Goal: Task Accomplishment & Management: Manage account settings

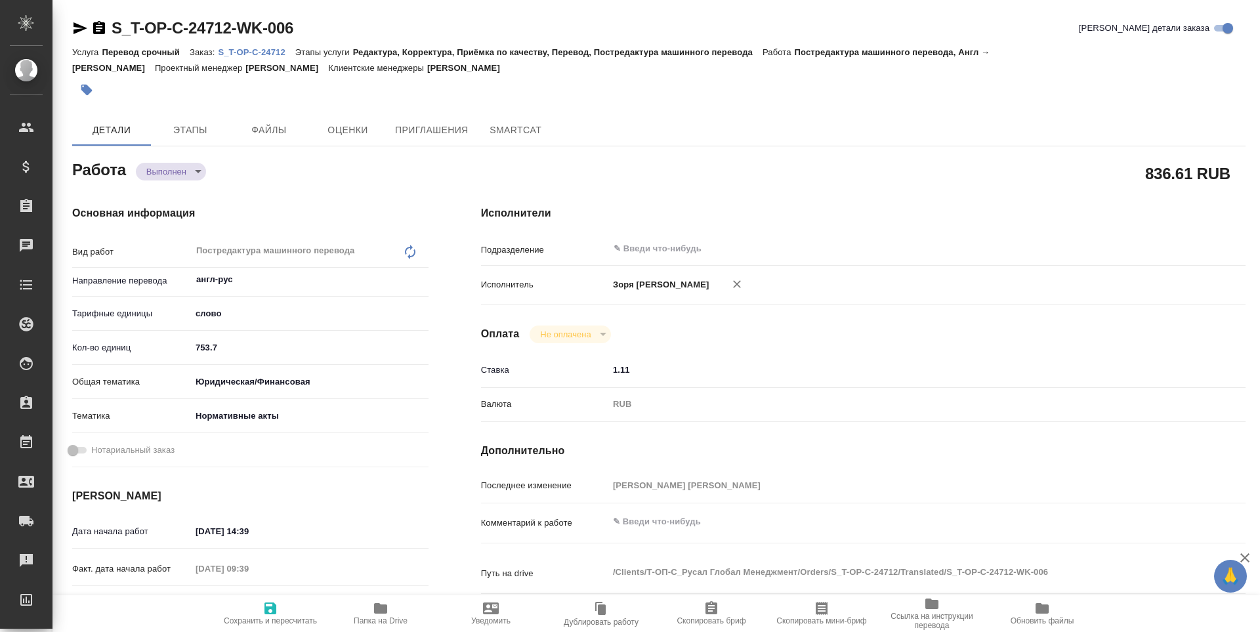
type textarea "x"
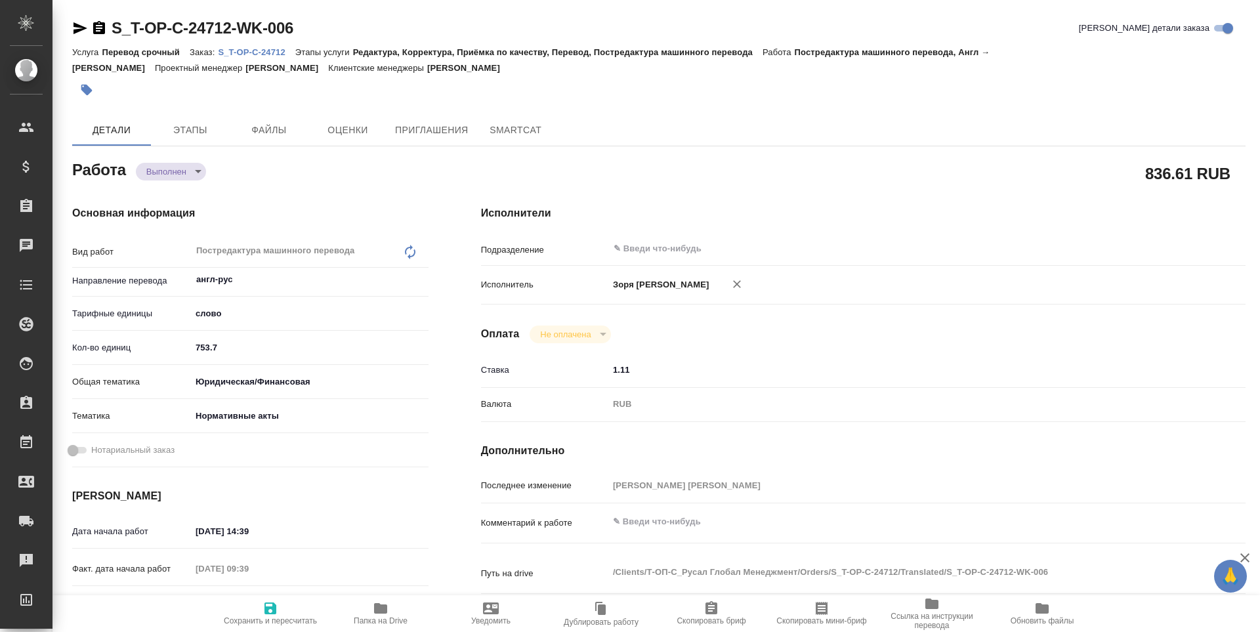
type textarea "x"
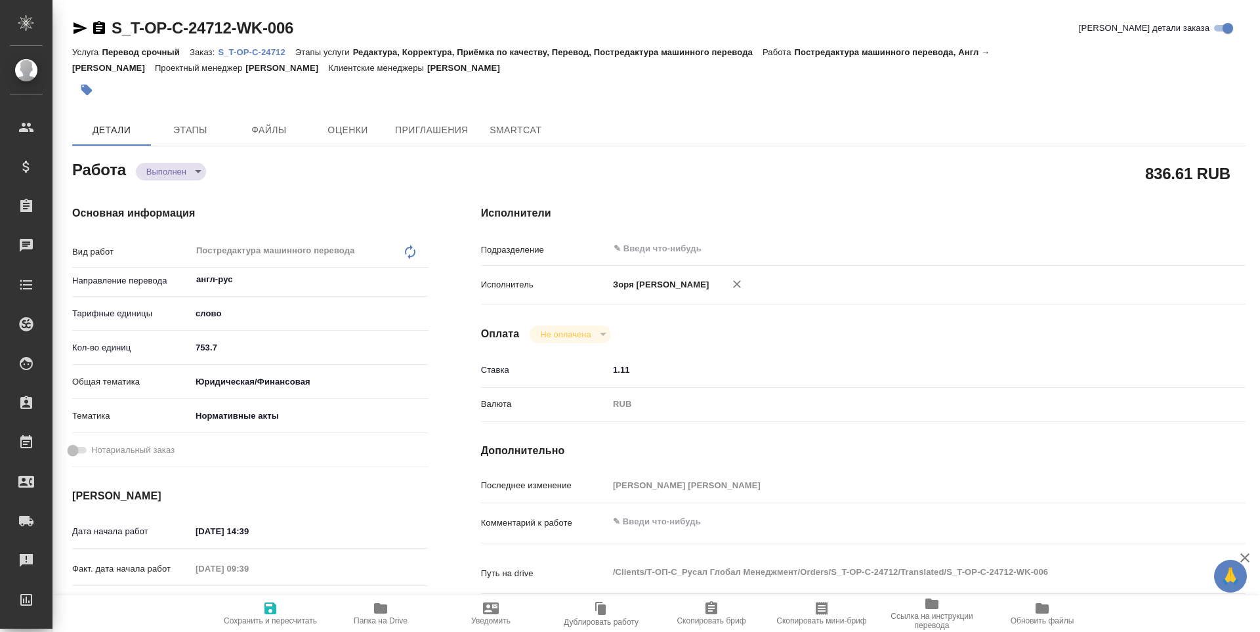
type textarea "x"
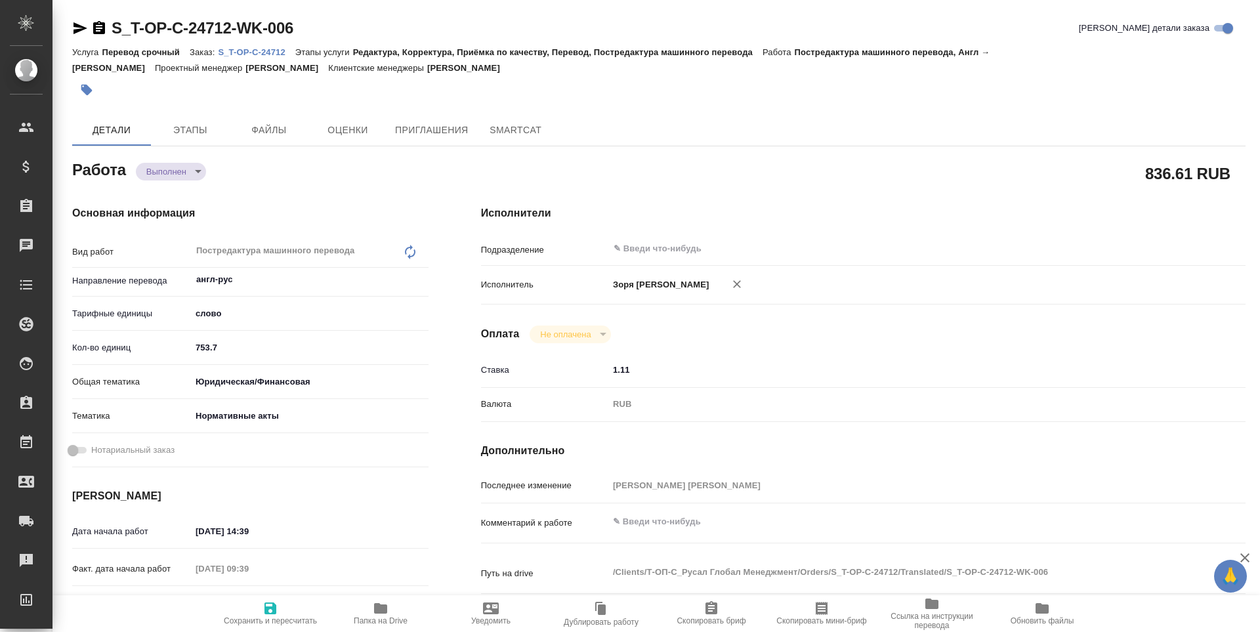
type textarea "x"
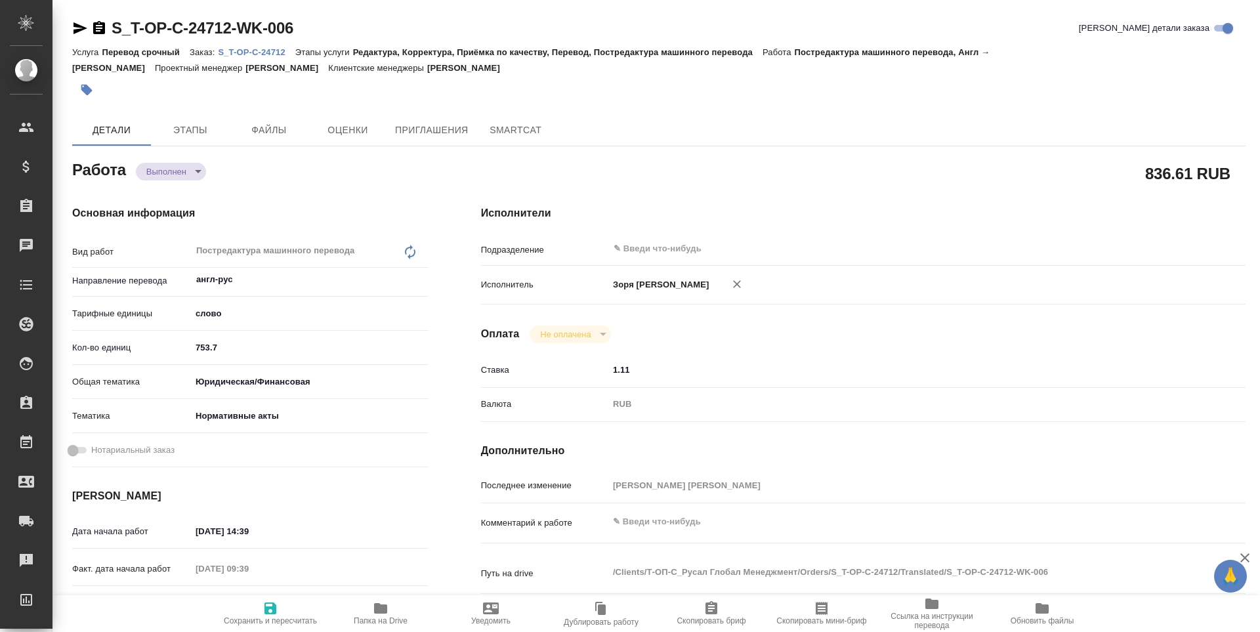
type textarea "x"
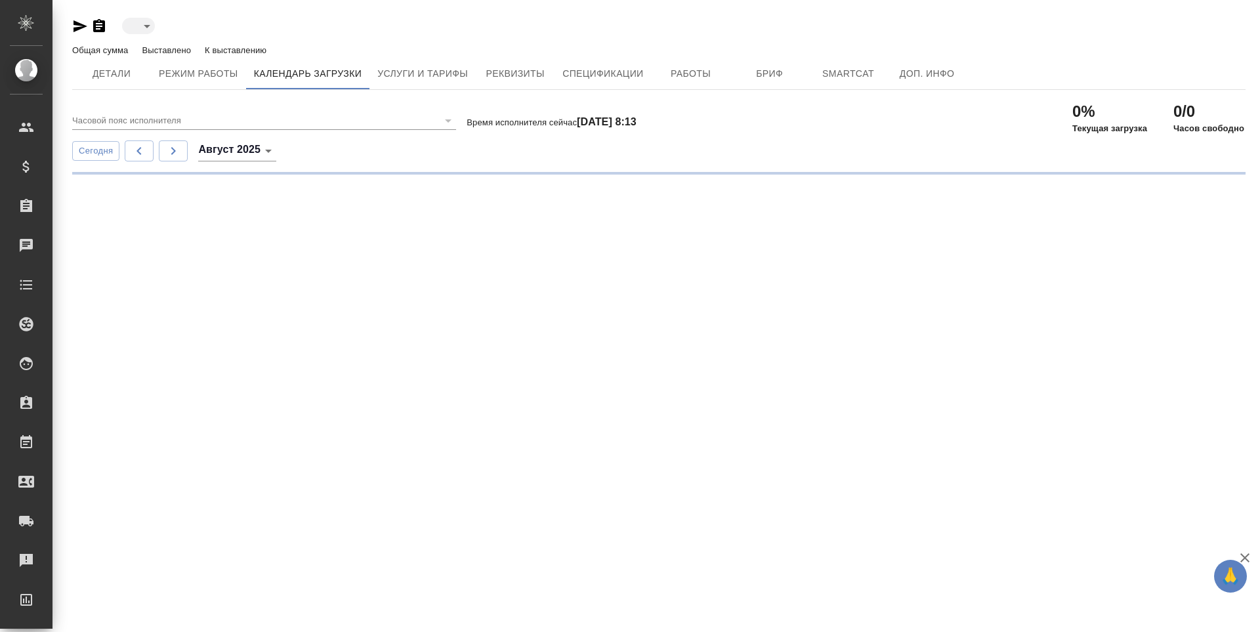
type input "blackList"
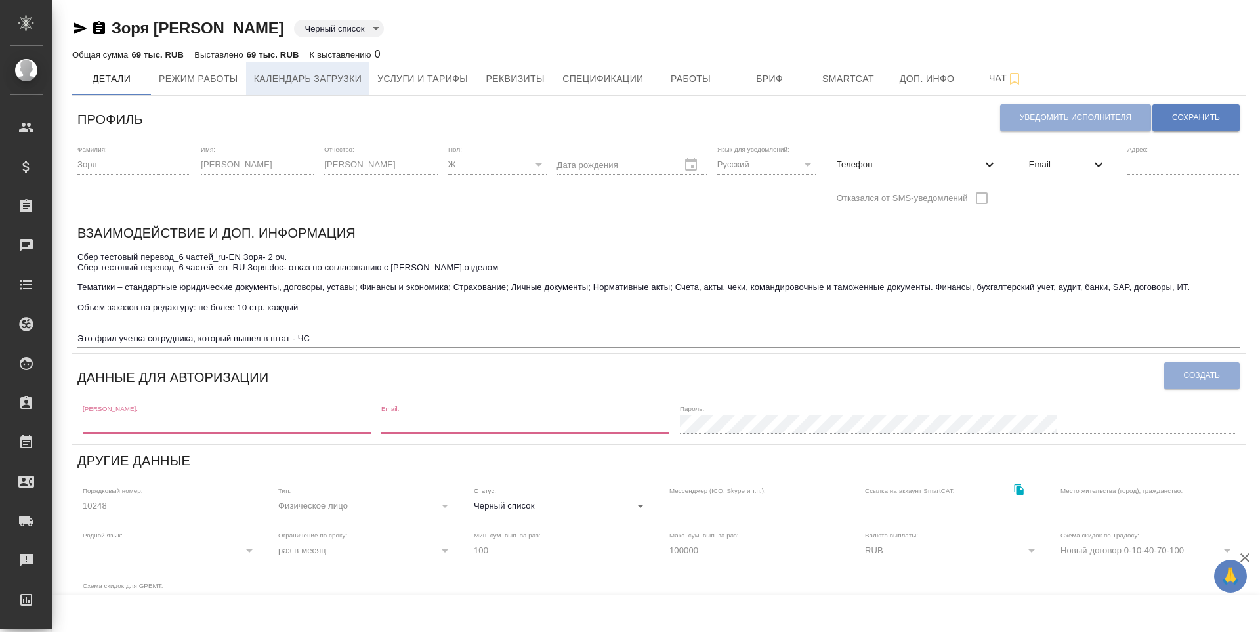
click at [329, 92] on button "Календарь загрузки" at bounding box center [308, 78] width 124 height 33
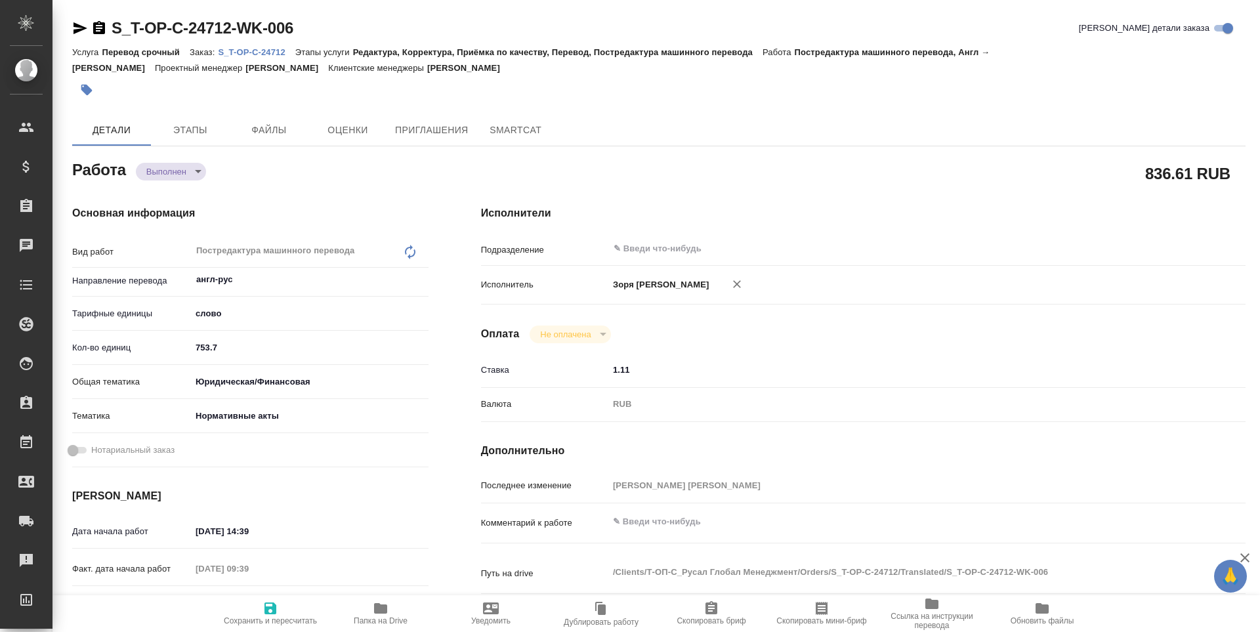
type textarea "x"
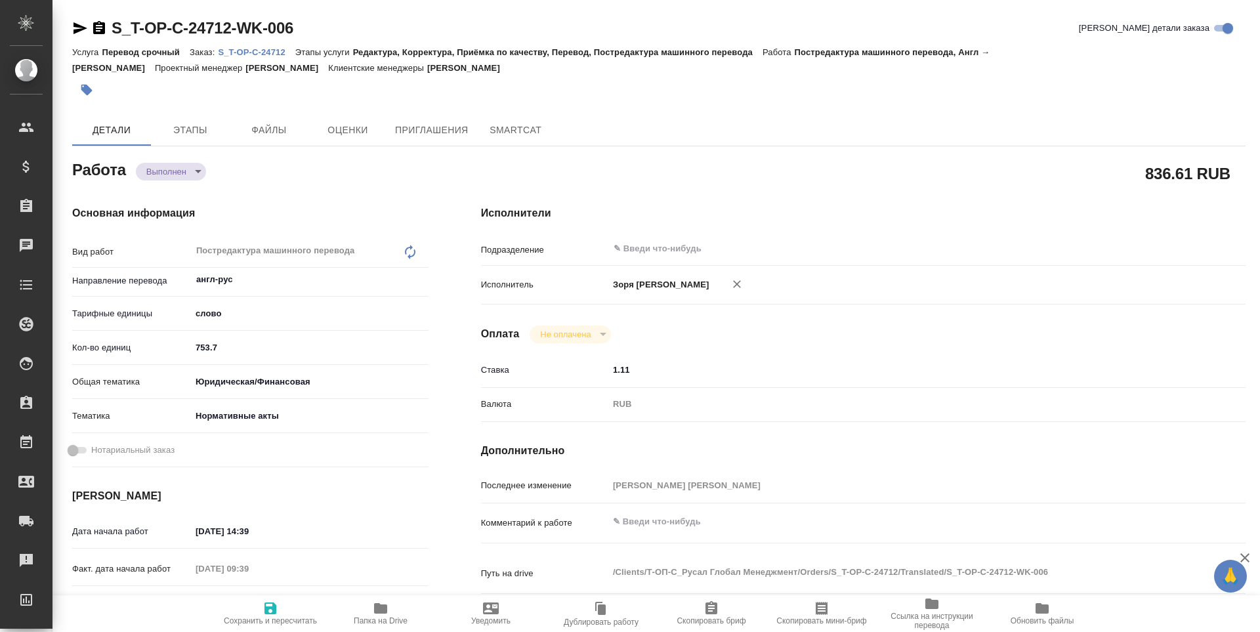
type textarea "x"
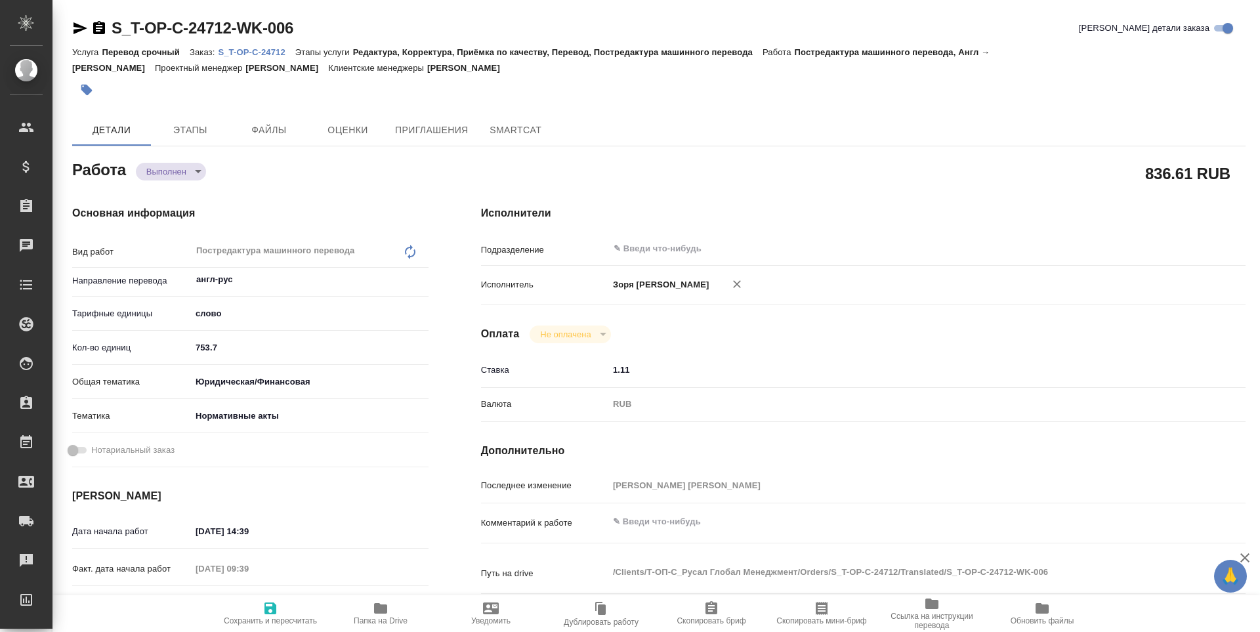
type textarea "x"
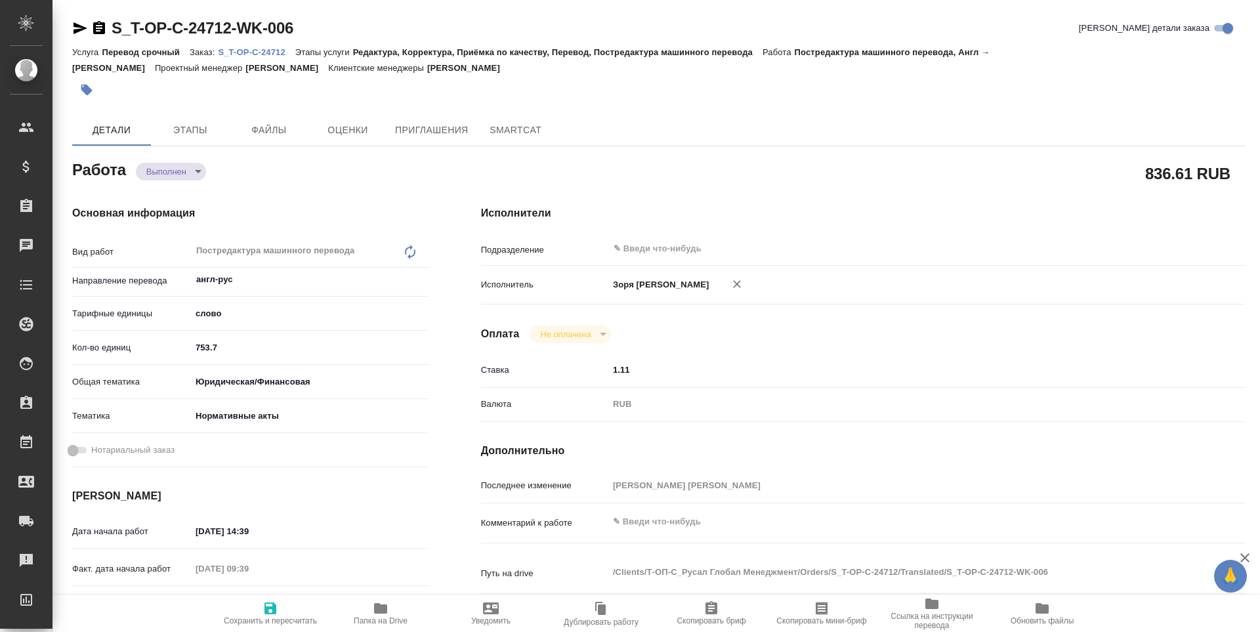
type textarea "x"
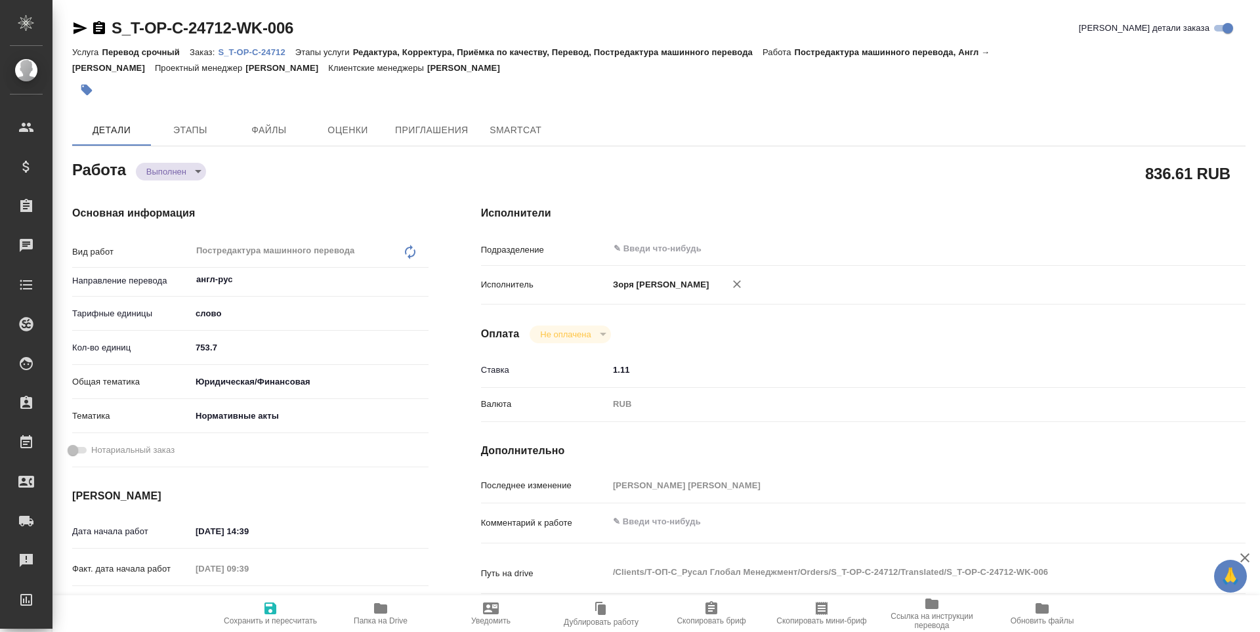
type textarea "x"
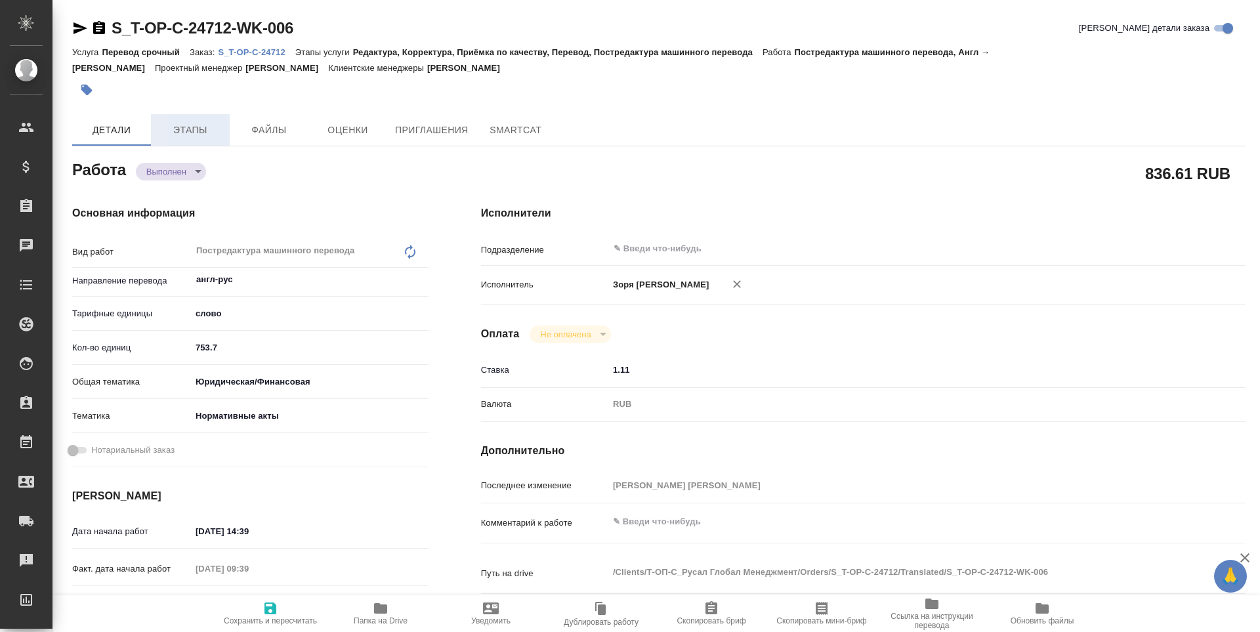
type textarea "x"
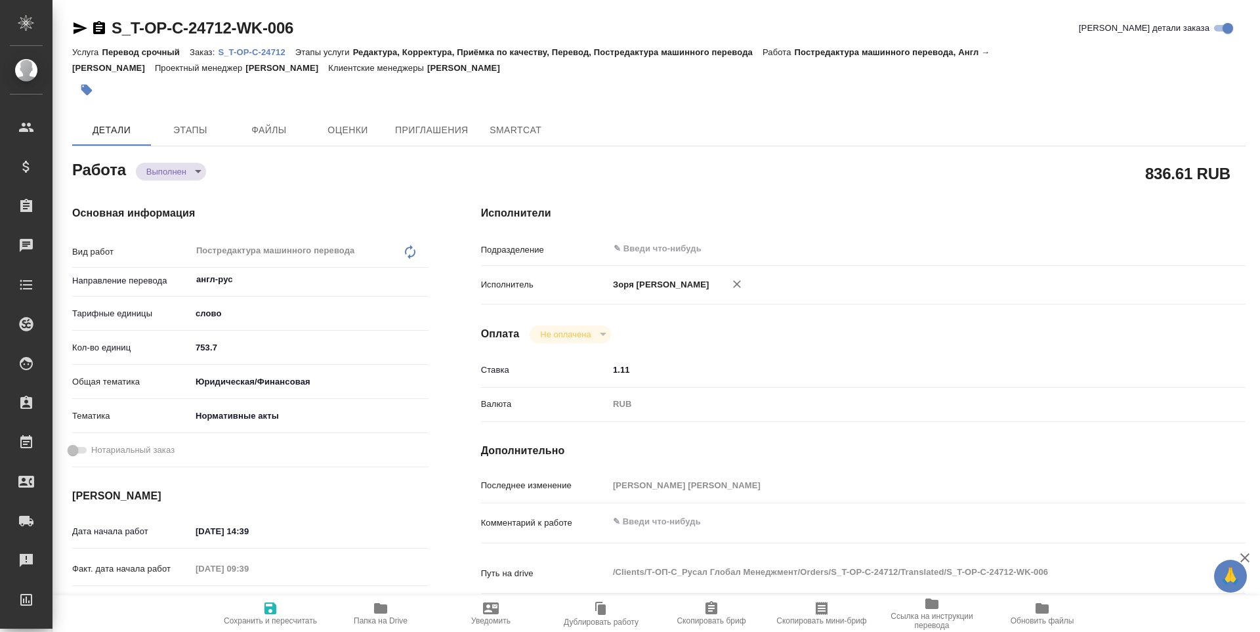
type textarea "x"
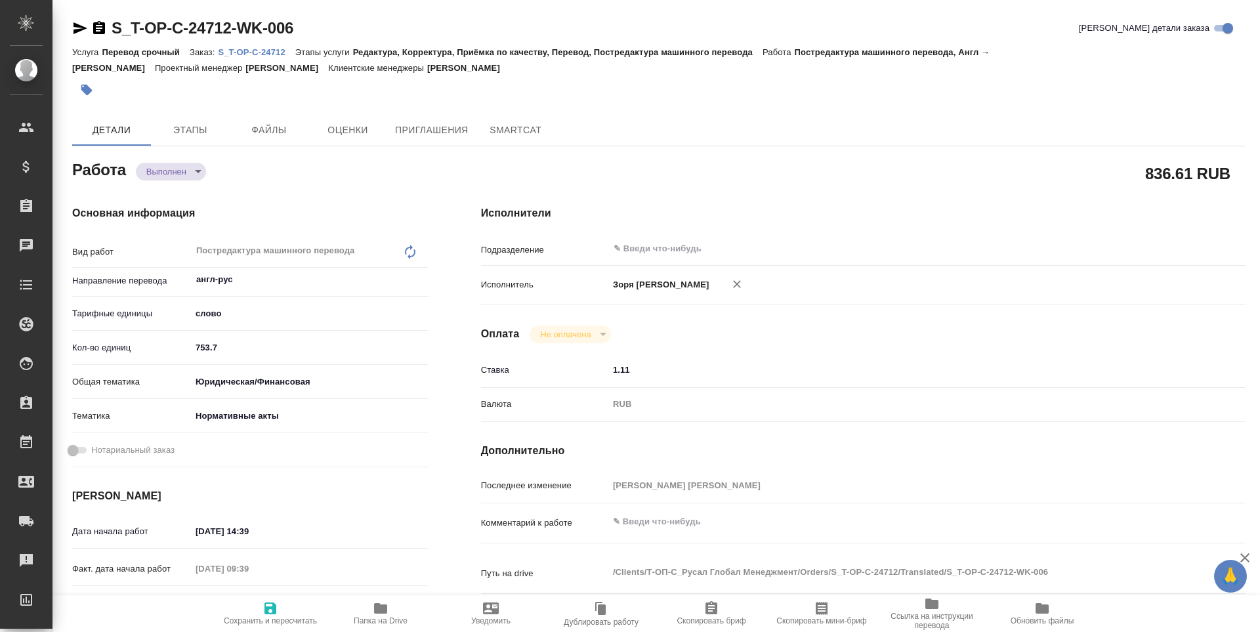
click at [264, 56] on p "S_T-OP-C-24712" at bounding box center [256, 52] width 77 height 10
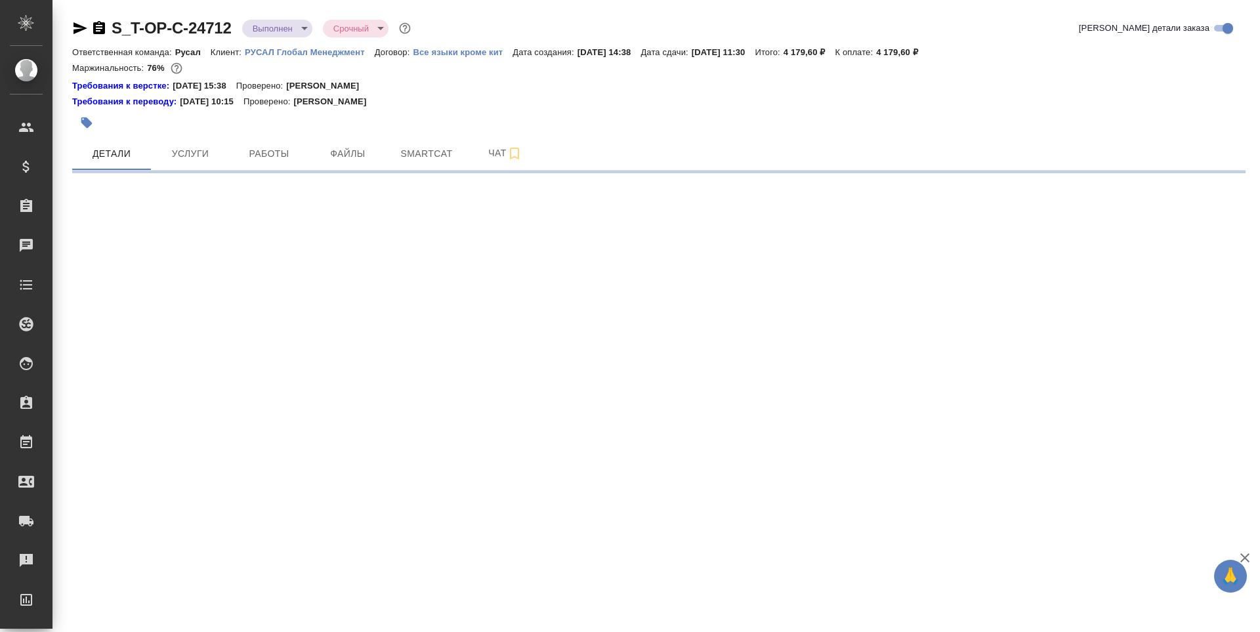
select select "RU"
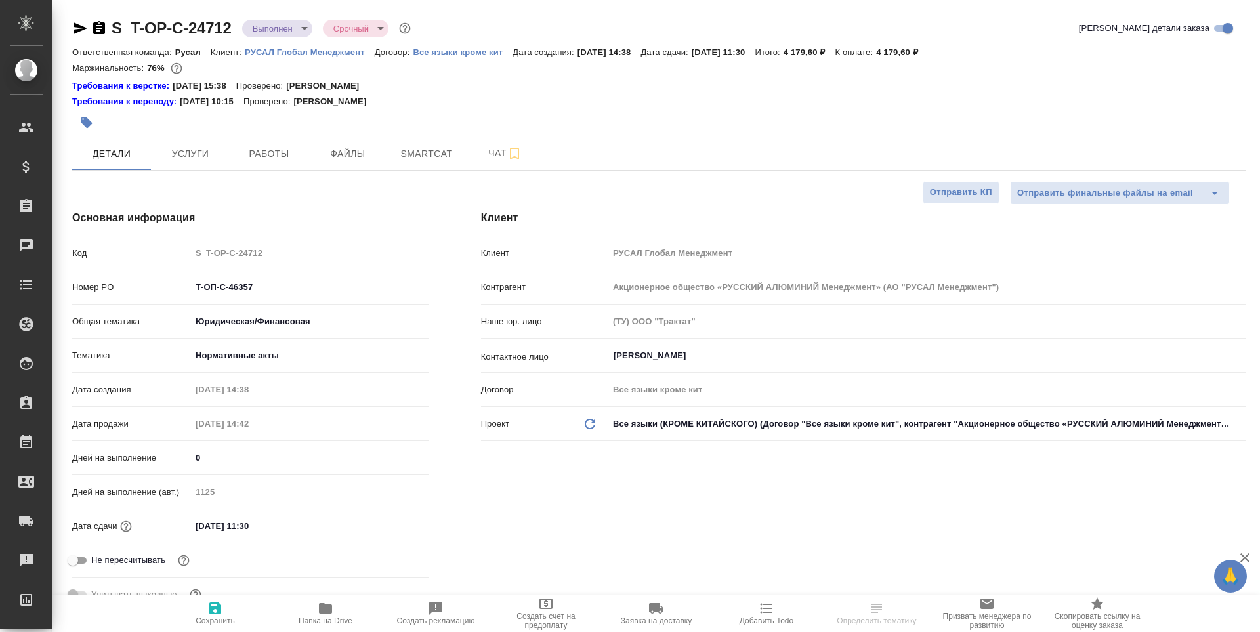
type textarea "x"
click at [263, 162] on button "Работы" at bounding box center [269, 153] width 79 height 33
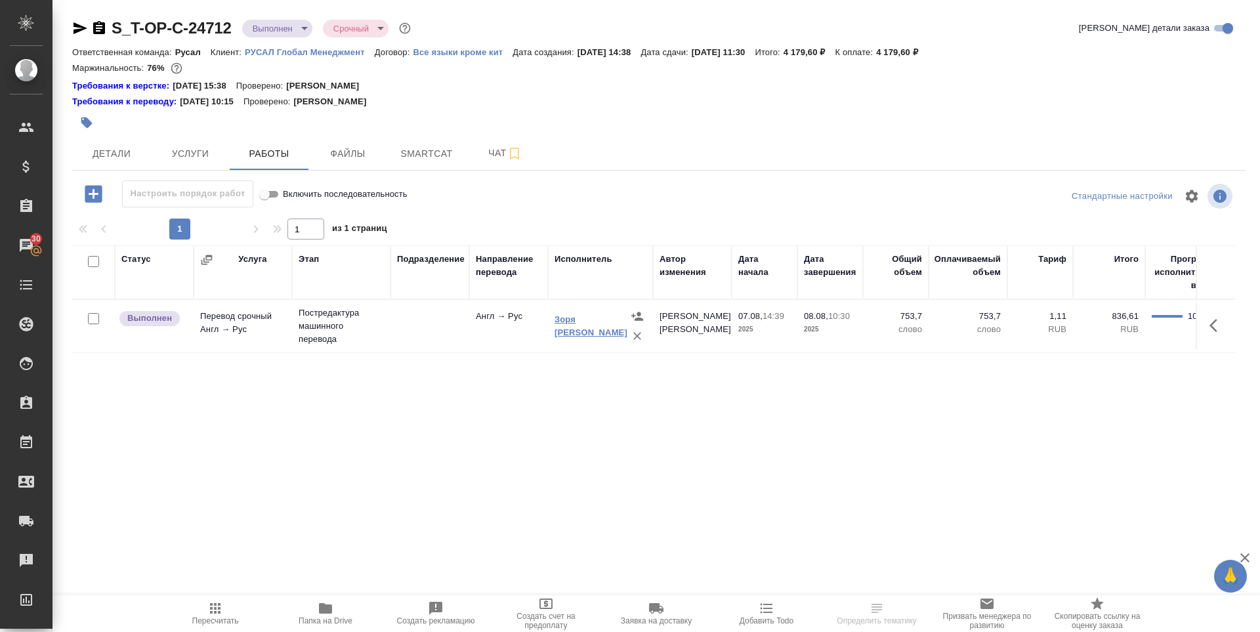
click at [568, 323] on link "Зоря [PERSON_NAME]" at bounding box center [591, 325] width 73 height 23
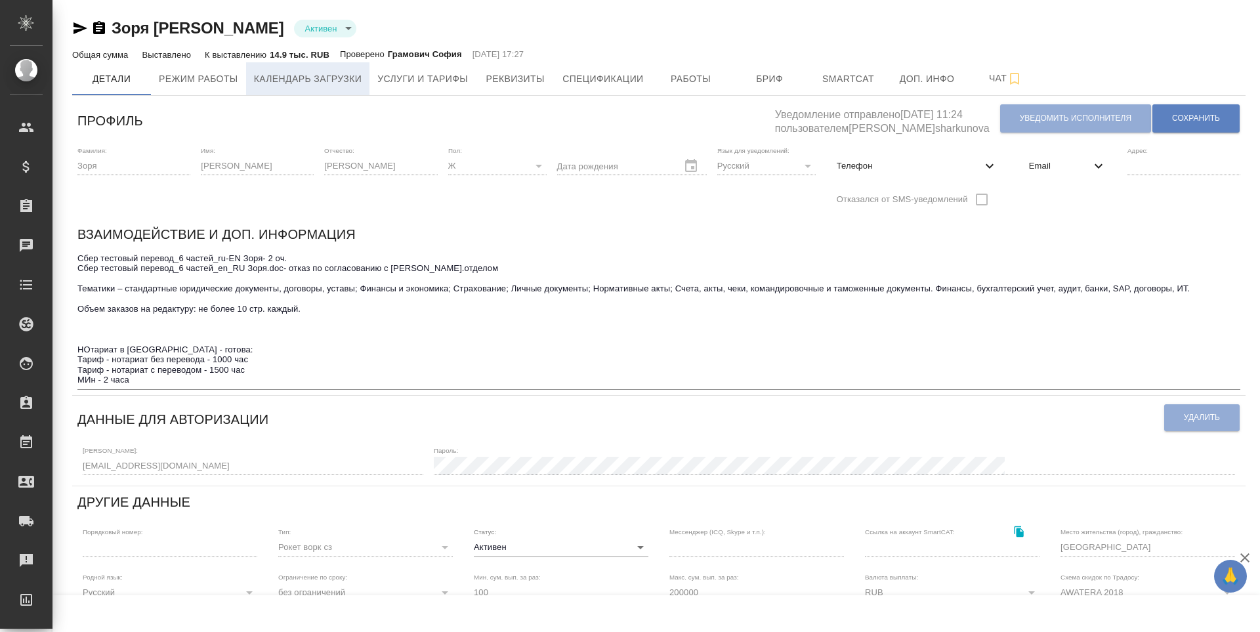
click at [300, 83] on span "Календарь загрузки" at bounding box center [308, 79] width 108 height 16
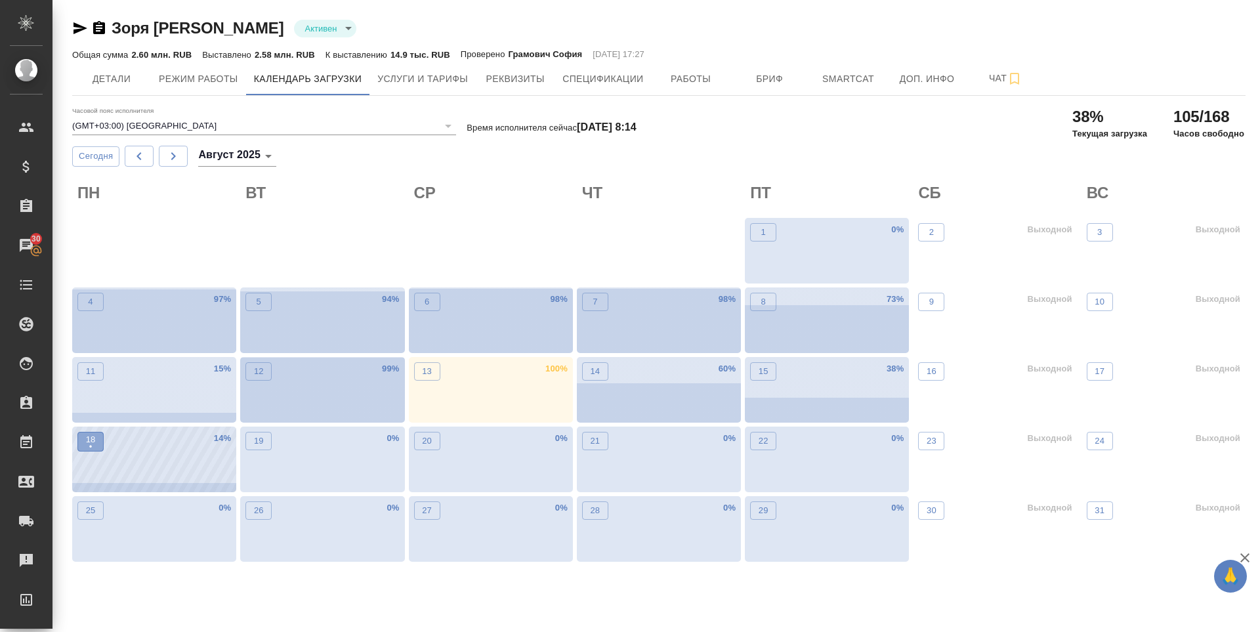
click at [85, 448] on span "18 •" at bounding box center [90, 441] width 13 height 17
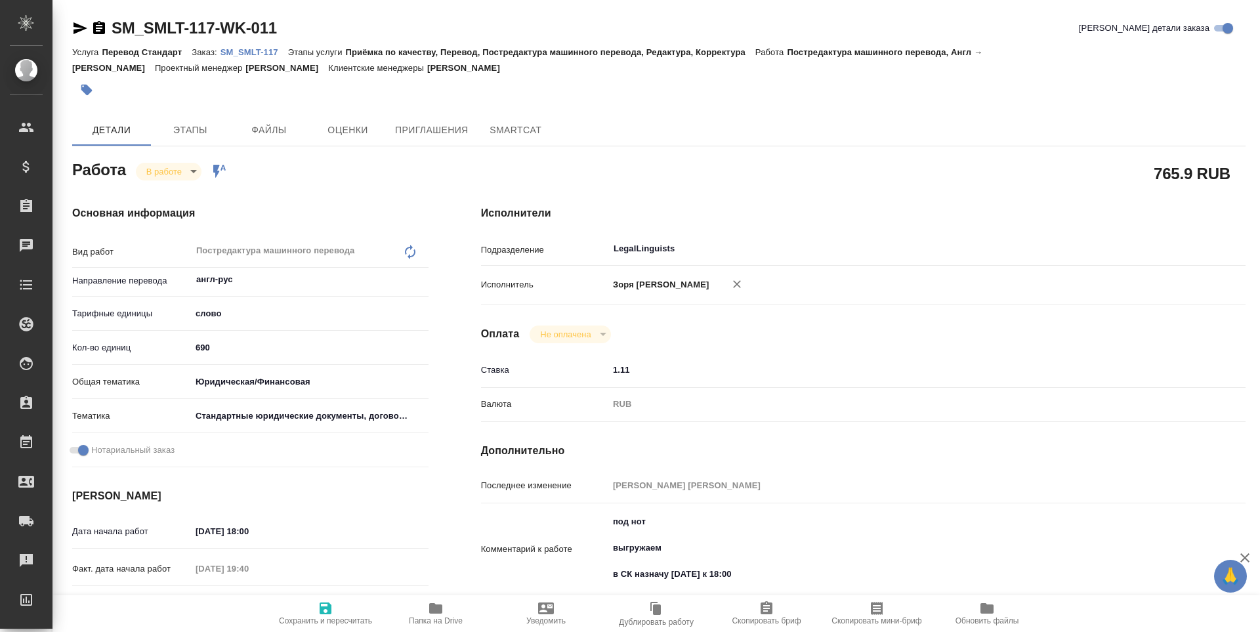
type textarea "x"
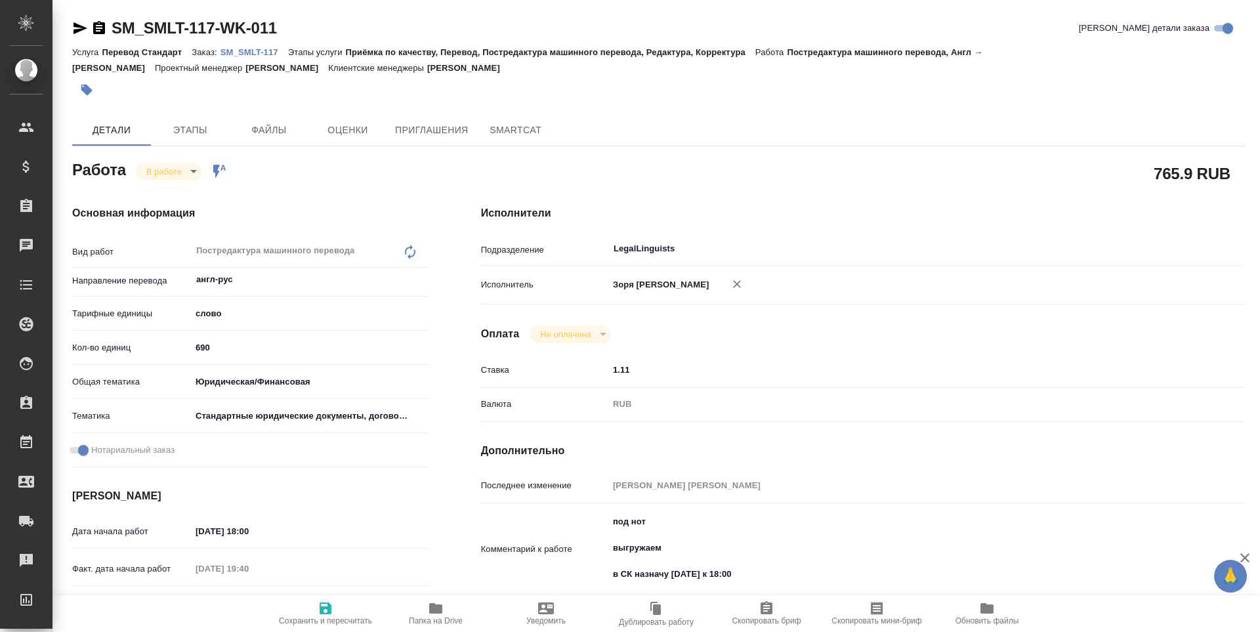
type textarea "x"
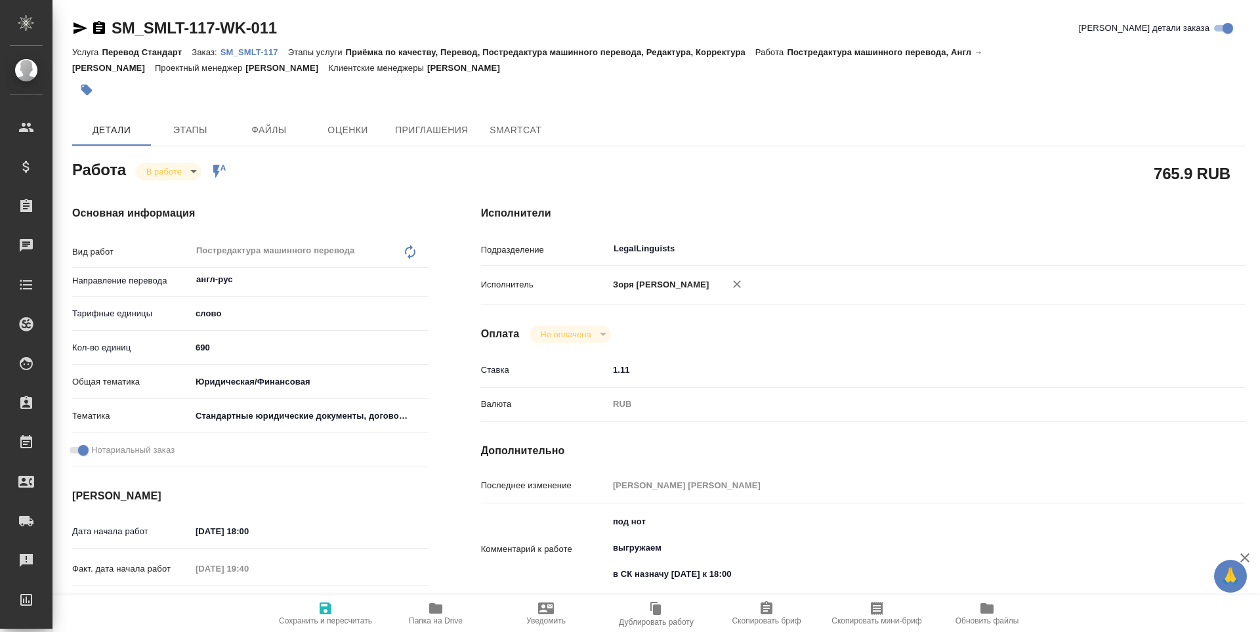
type textarea "x"
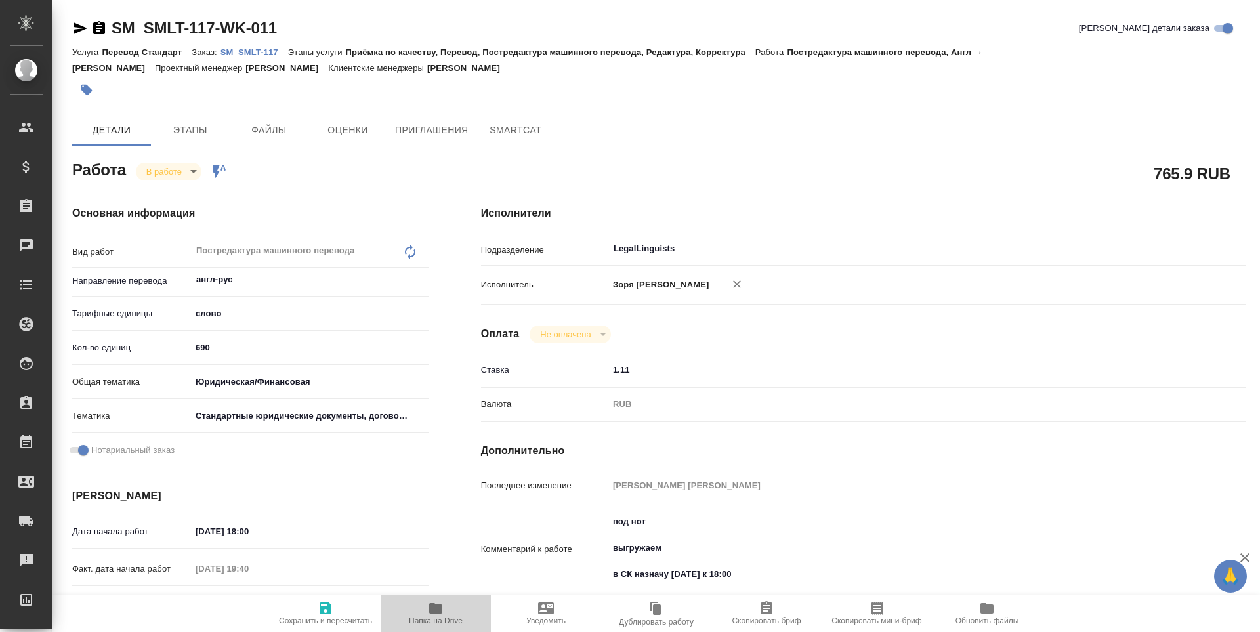
click at [443, 611] on icon "button" at bounding box center [436, 608] width 16 height 16
type textarea "x"
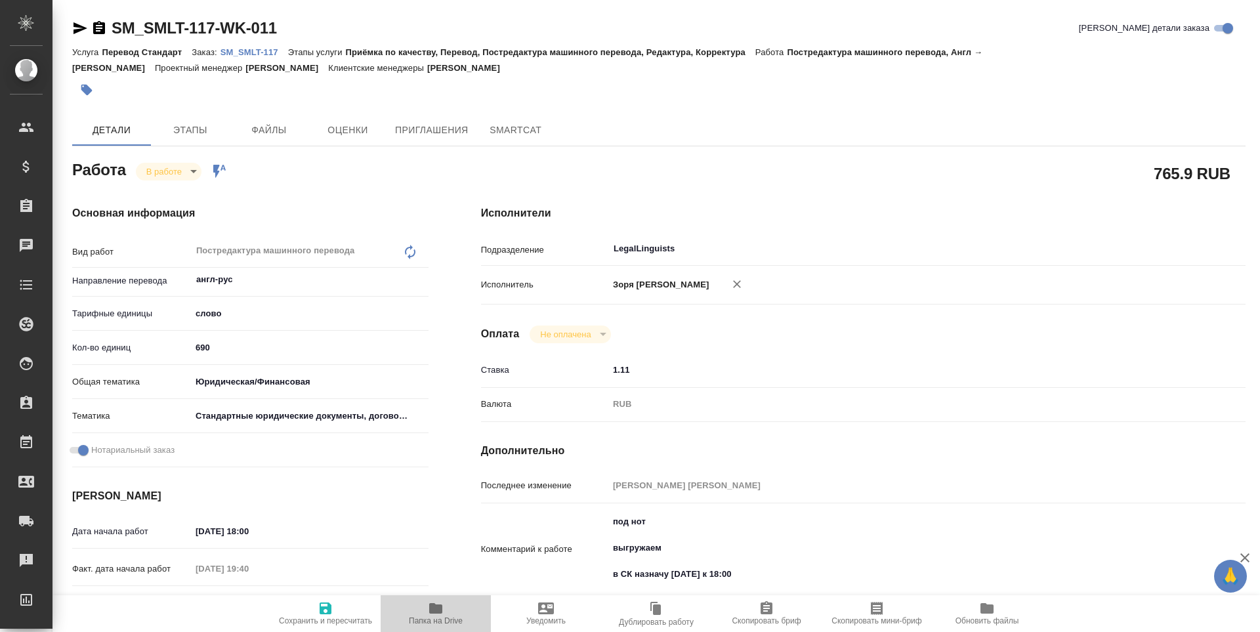
type textarea "x"
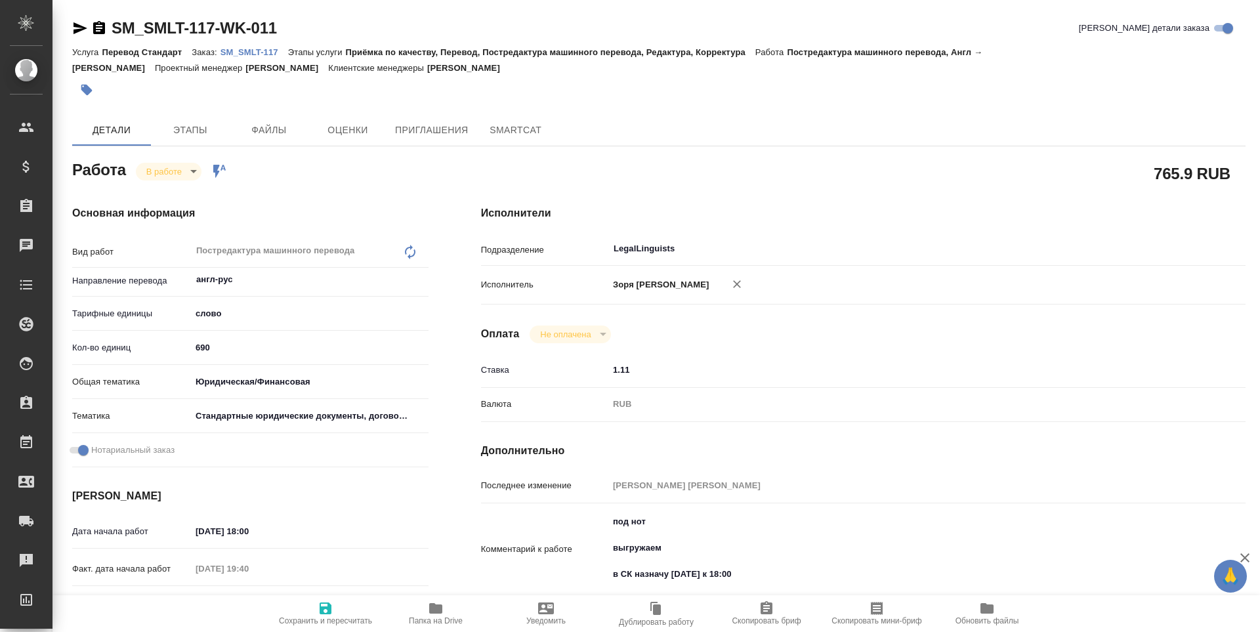
type textarea "x"
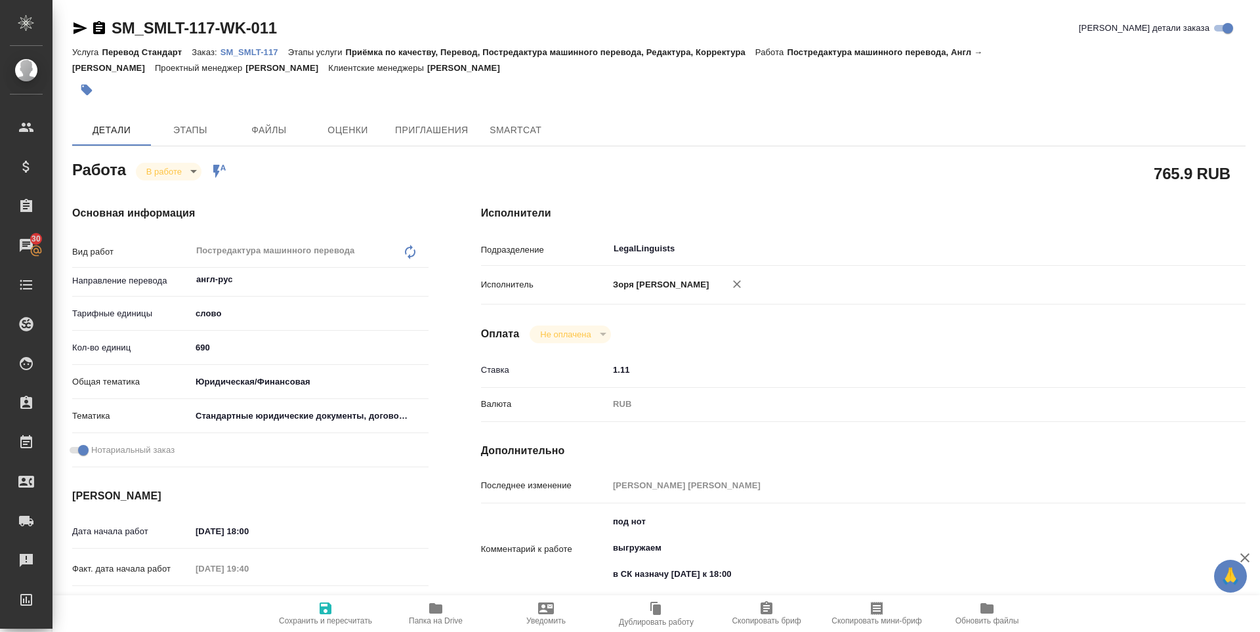
type textarea "x"
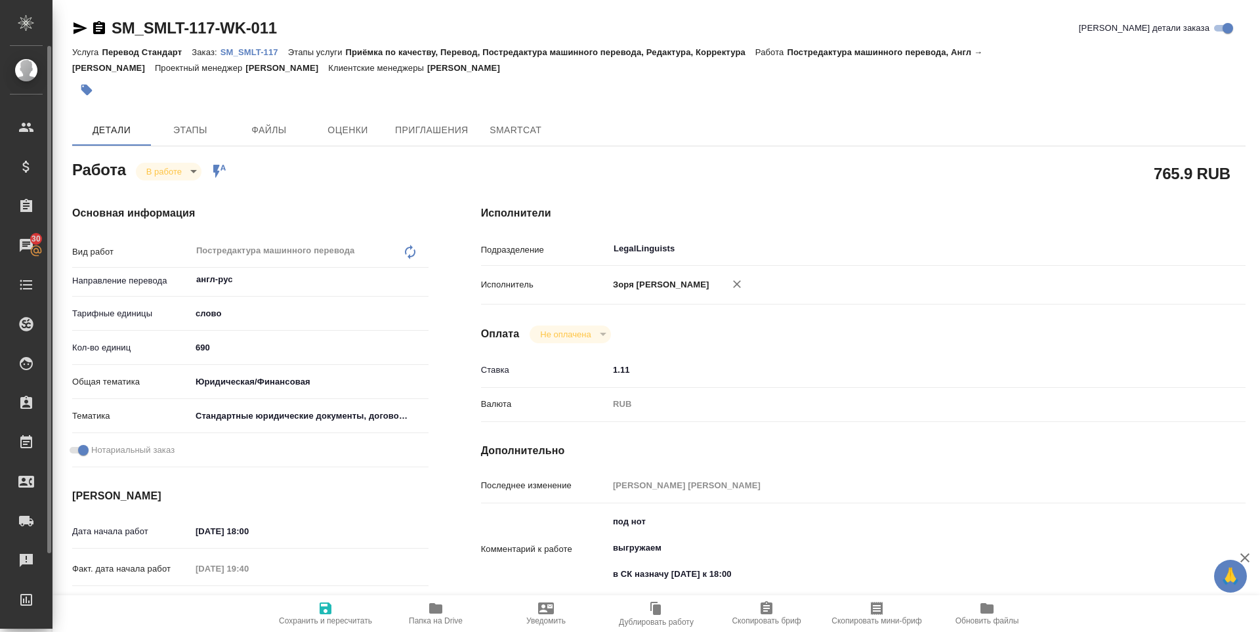
type textarea "x"
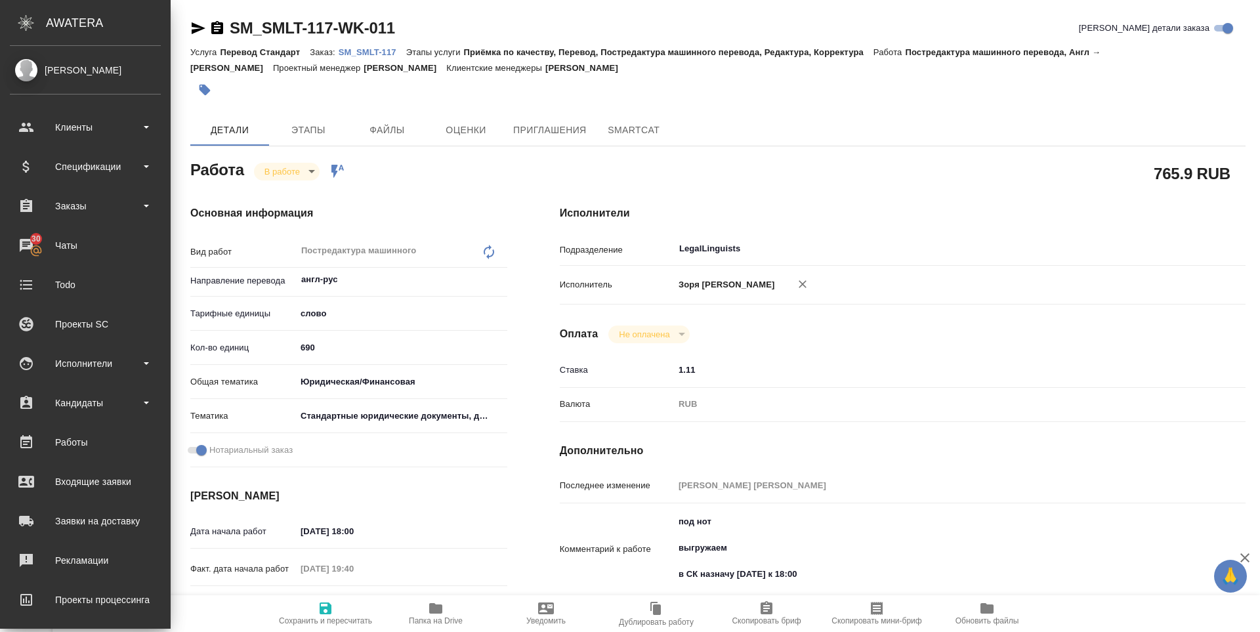
type textarea "x"
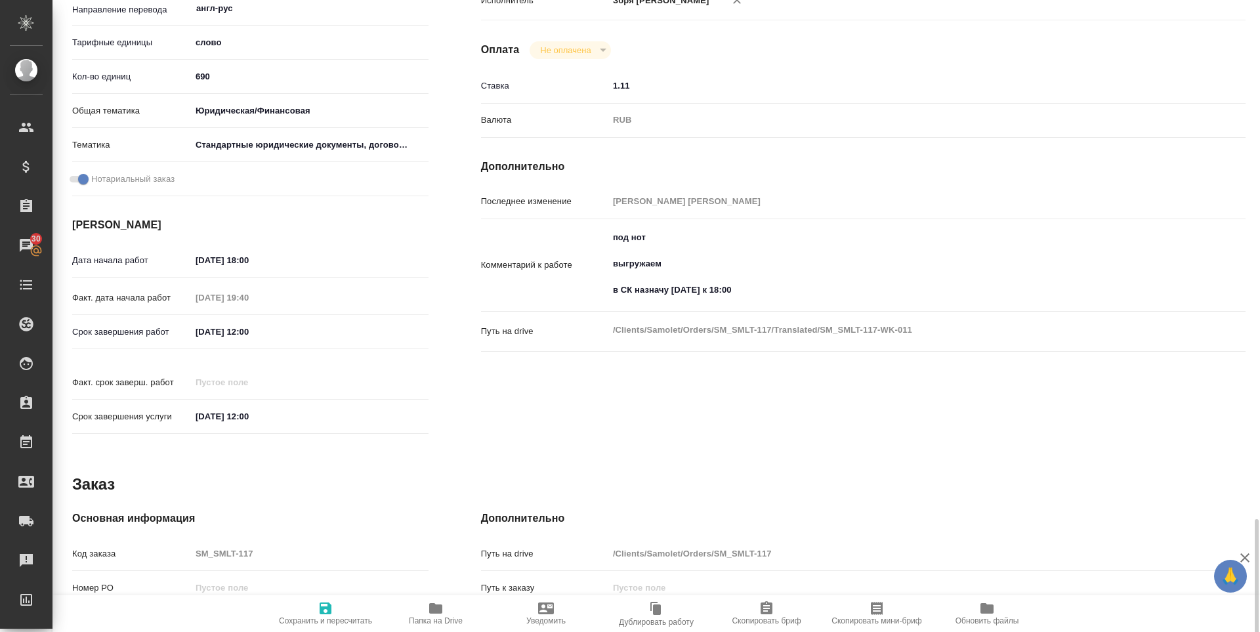
scroll to position [520, 0]
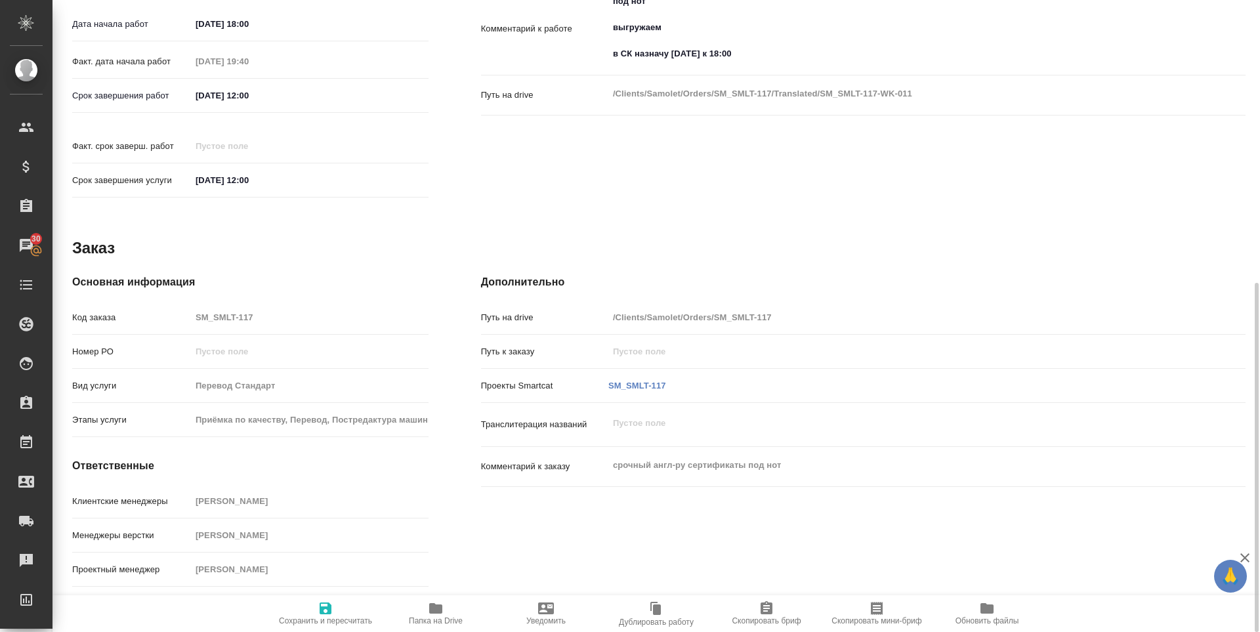
click at [621, 379] on p "SM_SMLT-117" at bounding box center [637, 385] width 58 height 13
click at [621, 381] on link "SM_SMLT-117" at bounding box center [637, 386] width 58 height 10
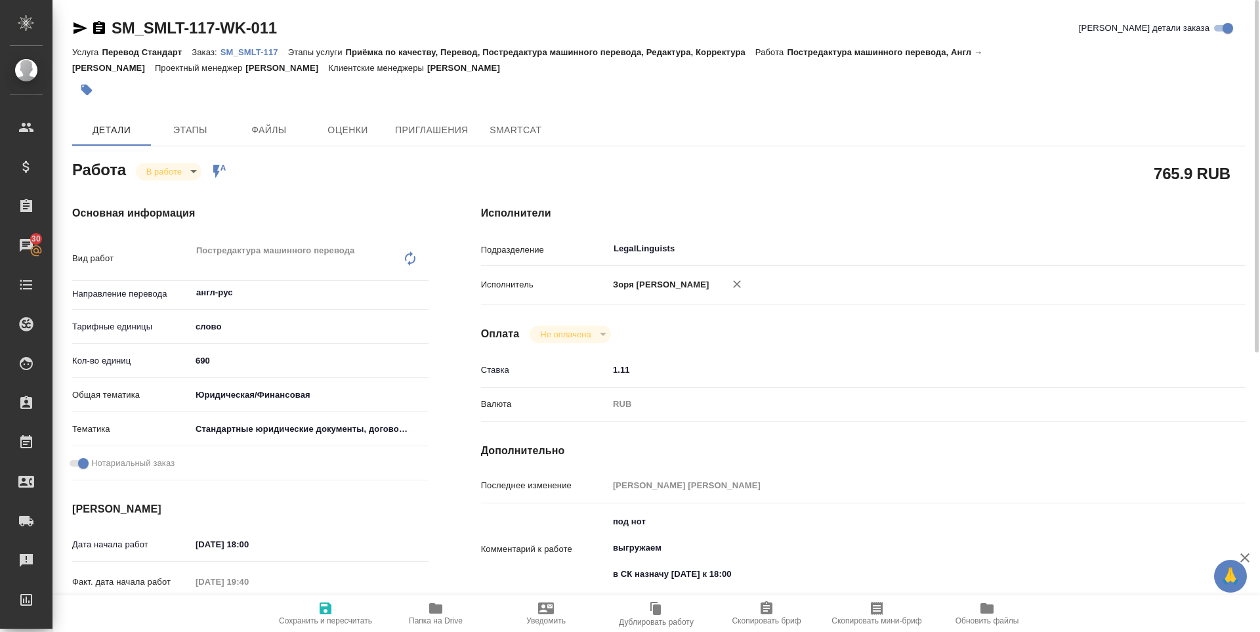
click at [83, 28] on icon "button" at bounding box center [80, 28] width 16 height 16
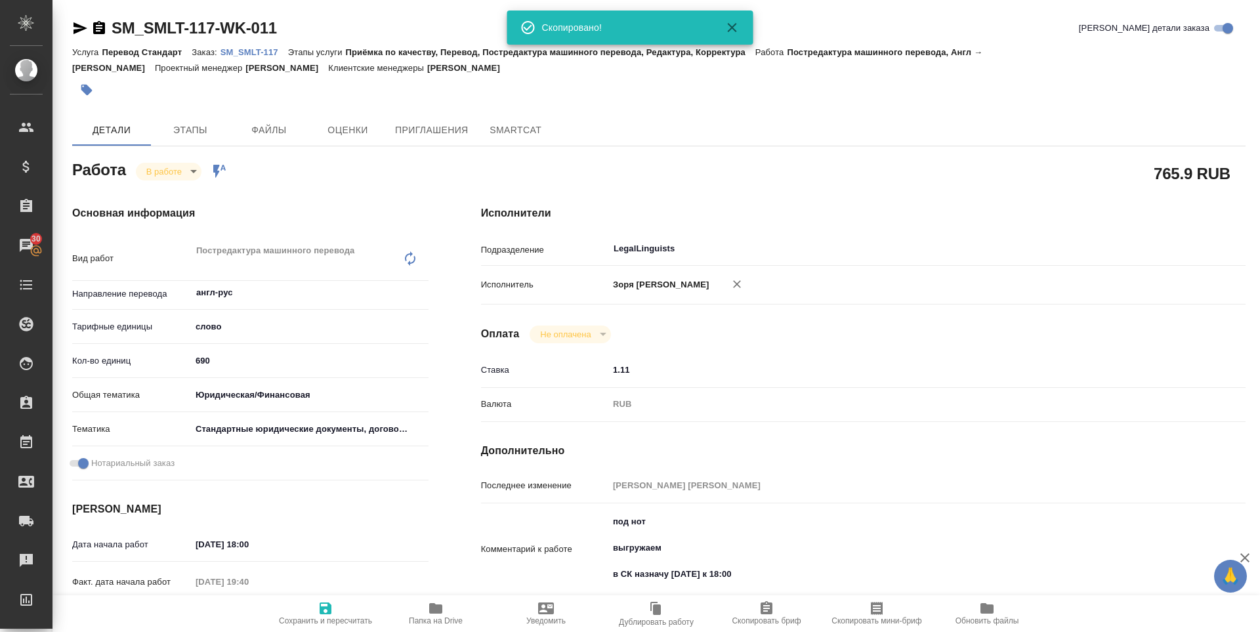
type textarea "x"
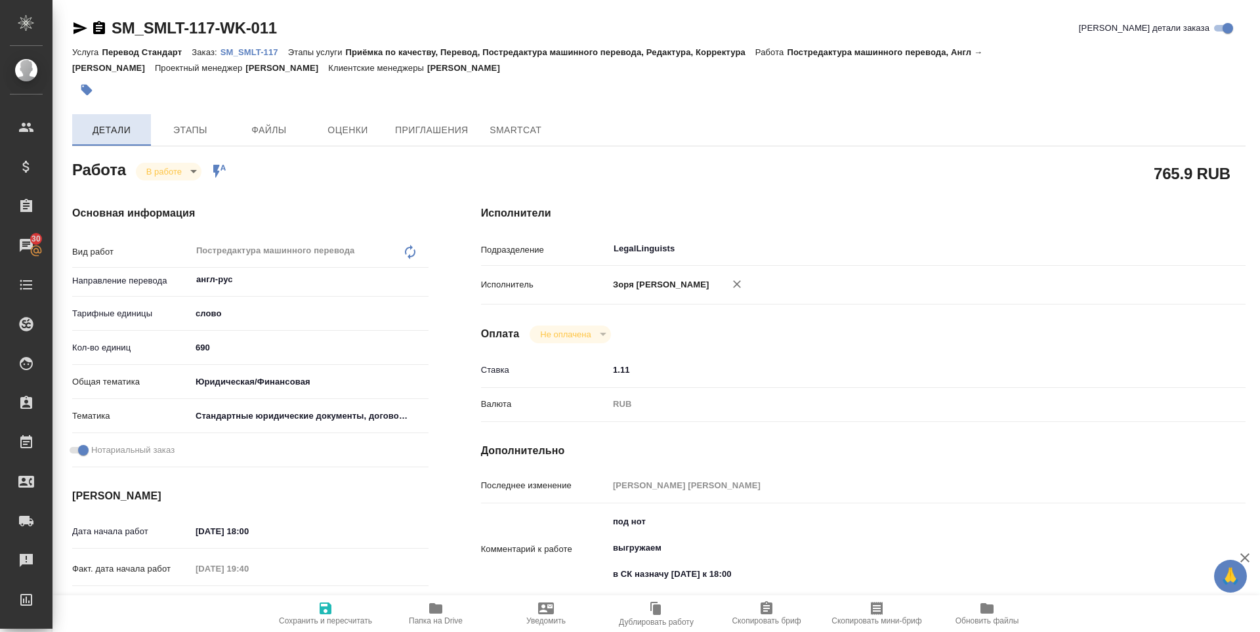
type textarea "x"
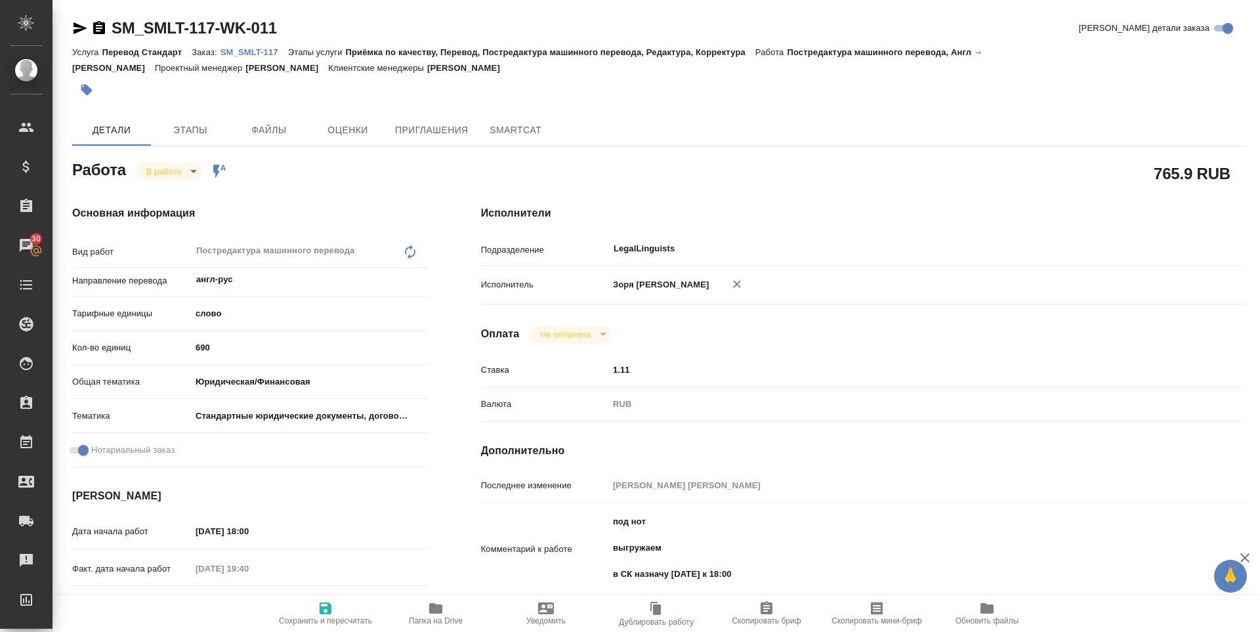
click at [181, 165] on body "🙏 .cls-1 fill:#fff; AWATERA Zoria Tatiana Клиенты Спецификации Заказы 30 Чаты T…" at bounding box center [630, 316] width 1260 height 632
click at [184, 182] on li "В работе" at bounding box center [179, 171] width 87 height 22
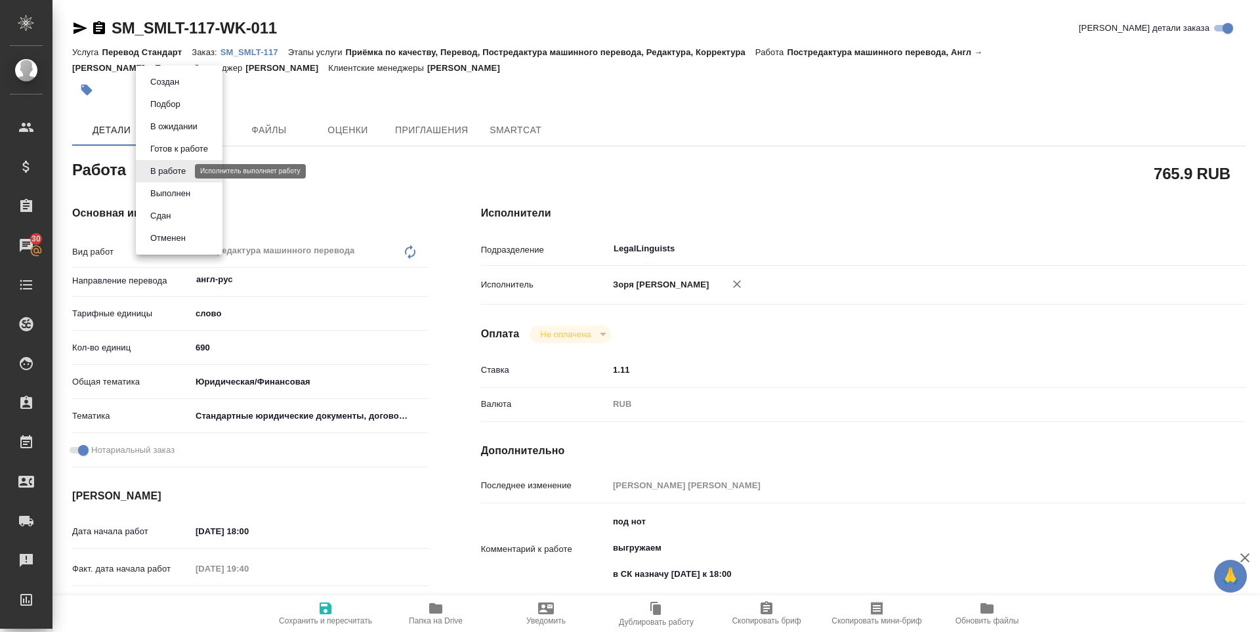
click at [180, 176] on body "🙏 .cls-1 fill:#fff; AWATERA Zoria Tatiana Клиенты Спецификации Заказы 30 Чаты T…" at bounding box center [630, 316] width 1260 height 632
click at [180, 195] on button "Выполнен" at bounding box center [170, 193] width 48 height 14
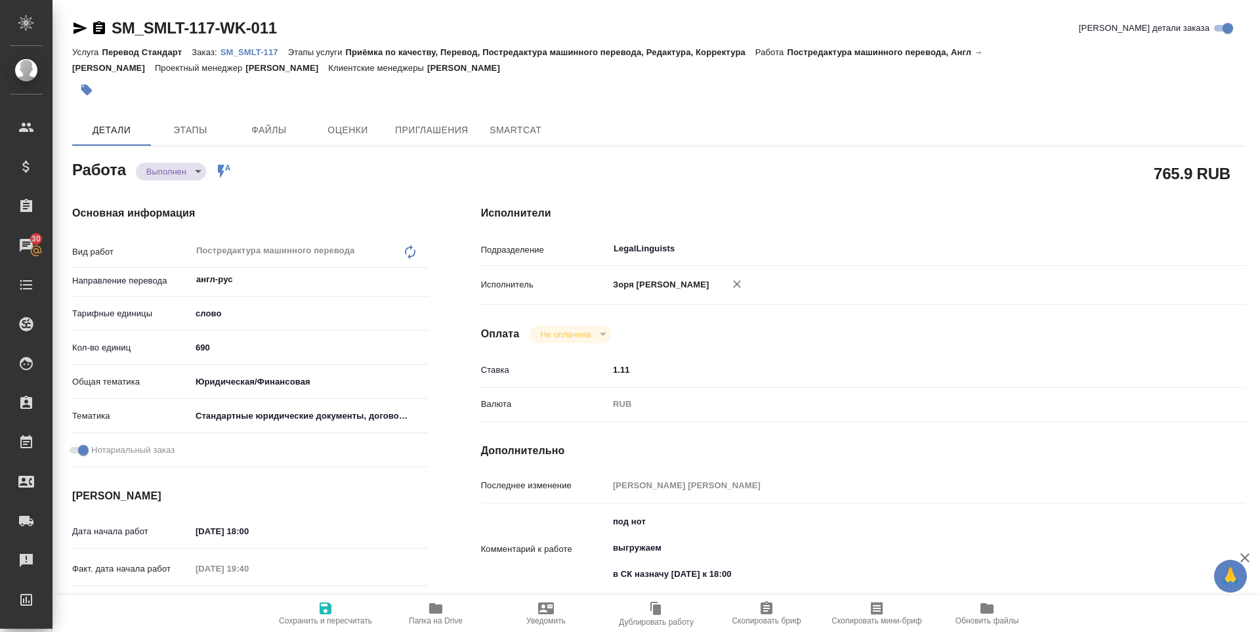
type textarea "x"
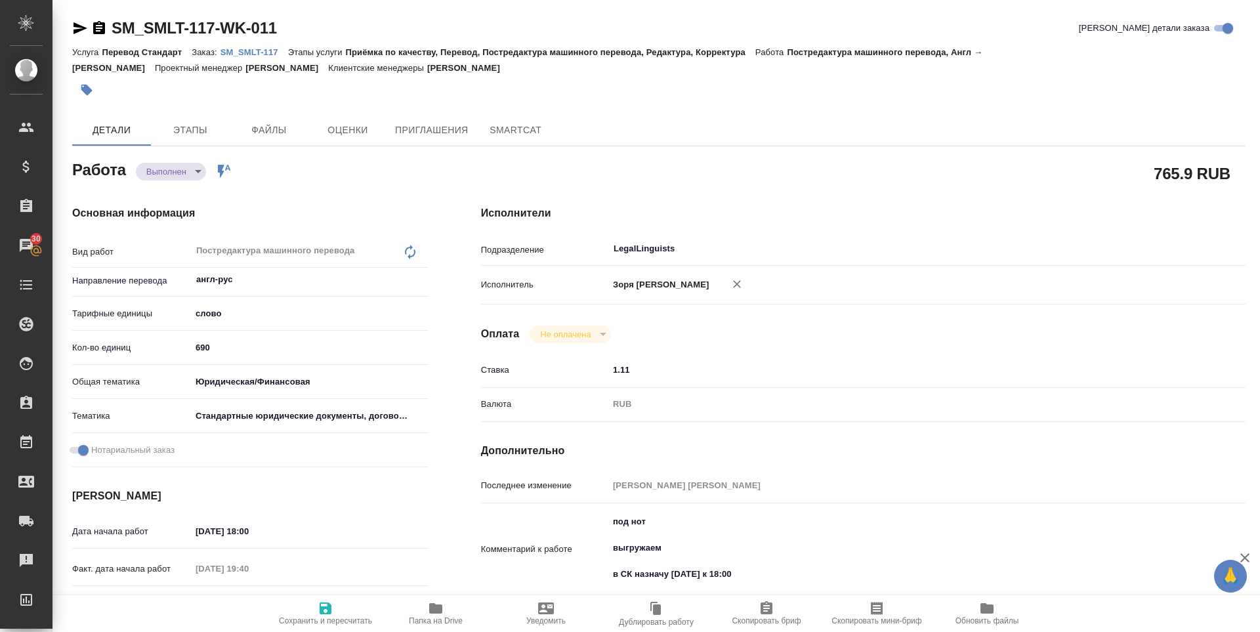
click at [314, 606] on span "Сохранить и пересчитать" at bounding box center [325, 612] width 95 height 25
type textarea "x"
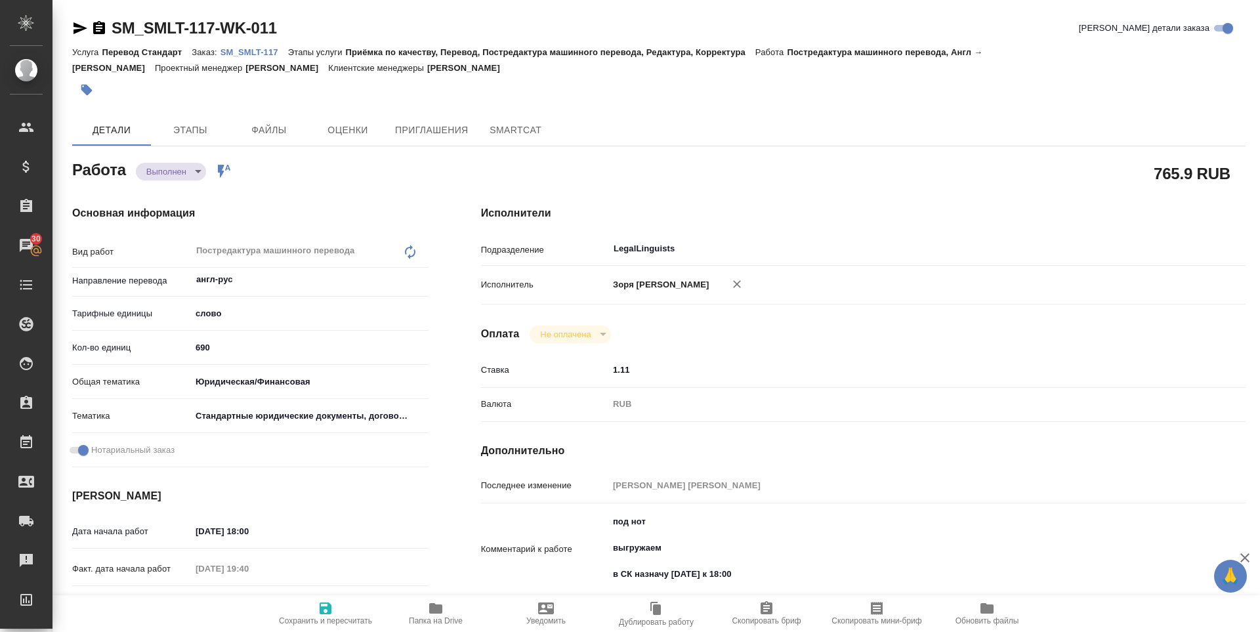
type textarea "x"
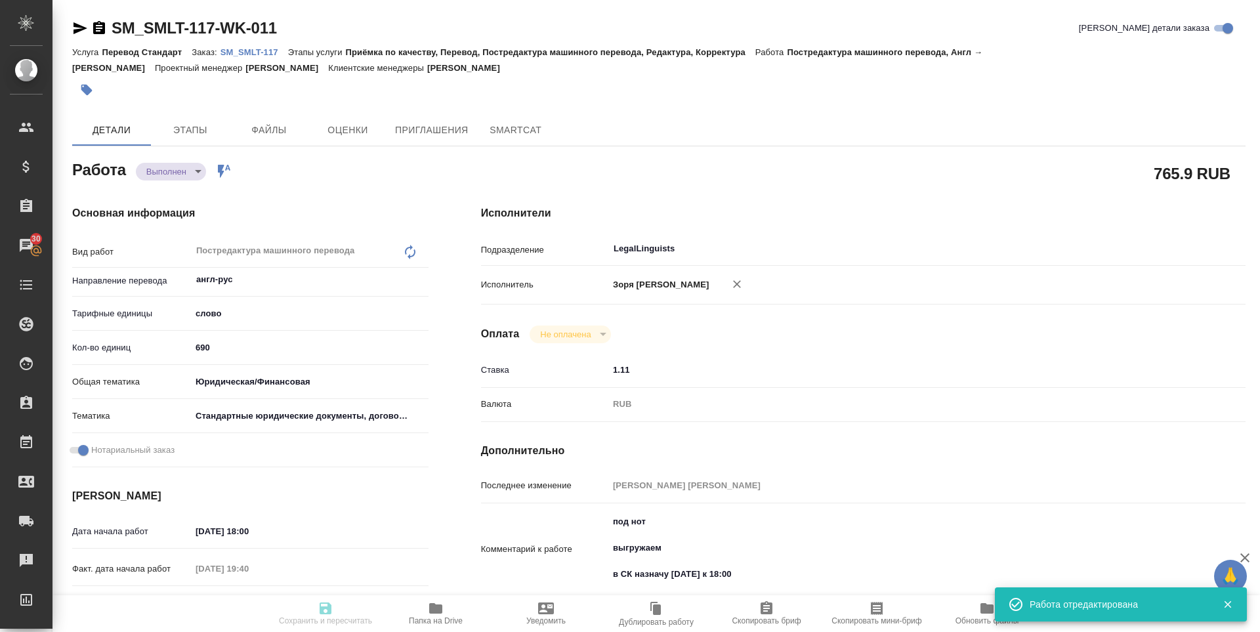
type textarea "x"
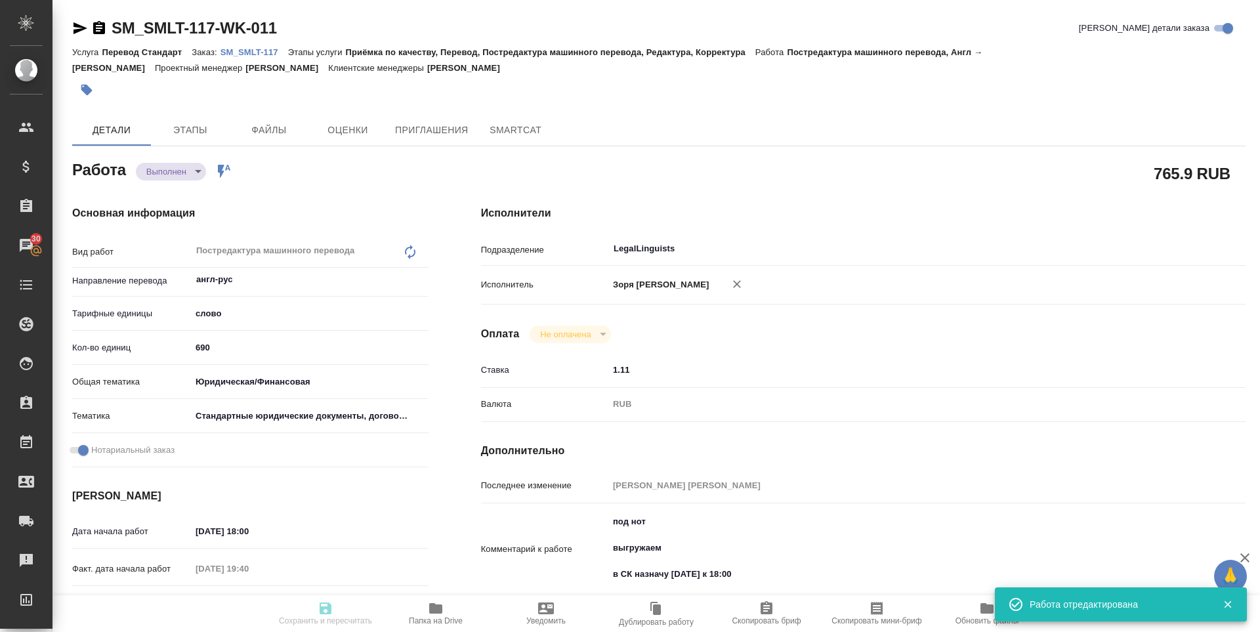
type input "completed"
type textarea "Постредактура машинного перевода"
type textarea "x"
type input "англ-рус"
type input "5a8b1489cc6b4906c91bfd90"
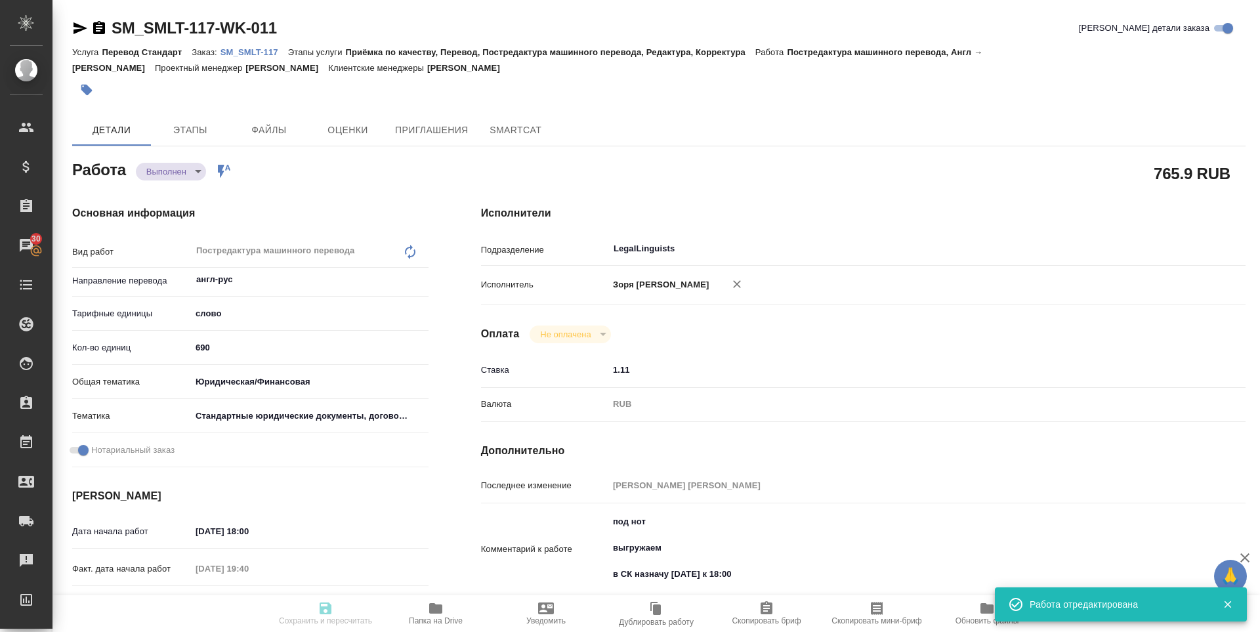
type input "690"
type input "yr-fn"
type input "5f647205b73bc97568ca66bf"
checkbox input "true"
type input "15.08.2025 18:00"
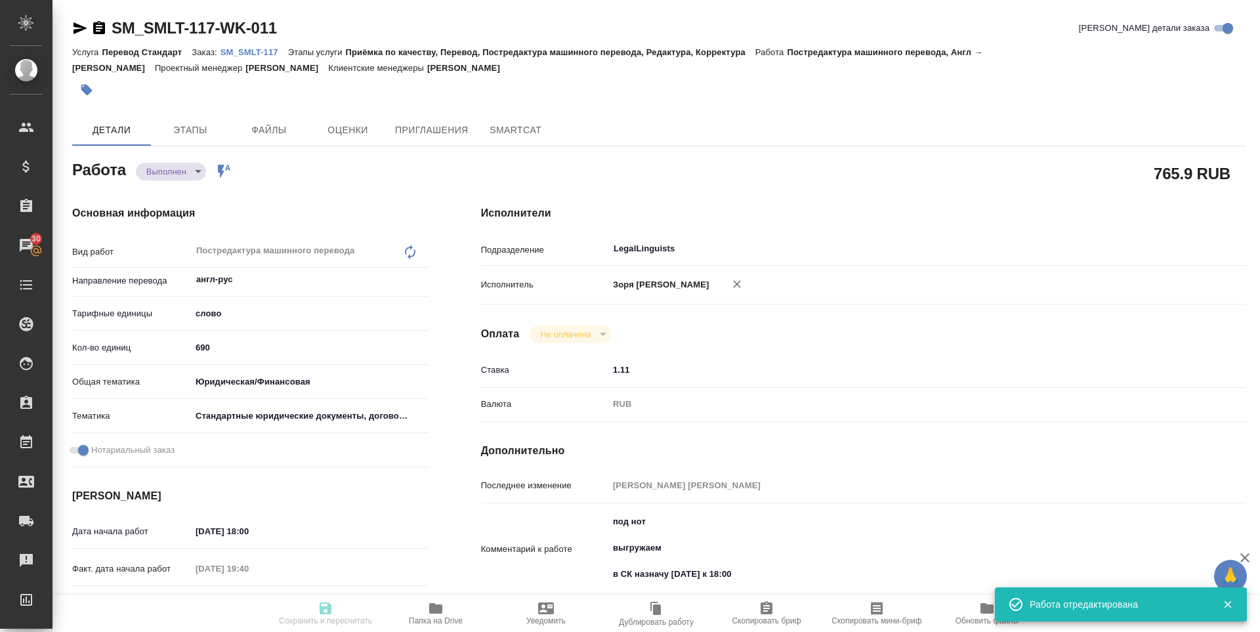
type input "15.08.2025 19:40"
type input "18.08.2025 12:00"
type input "18.08.2025 08:56"
type input "18.08.2025 12:00"
type input "LegalLinguists"
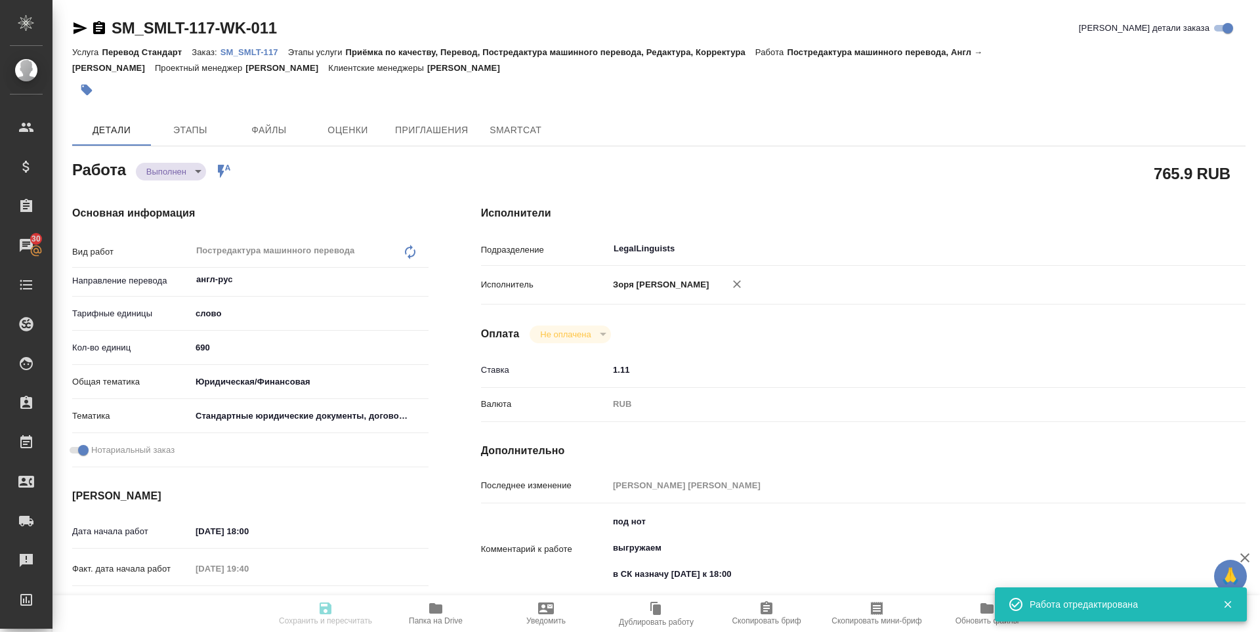
type input "notPayed"
type input "1.11"
type input "RUB"
type input "Зоря Татьяна"
type textarea "под нот выгружаем в СК назначу сегодня к 18:00"
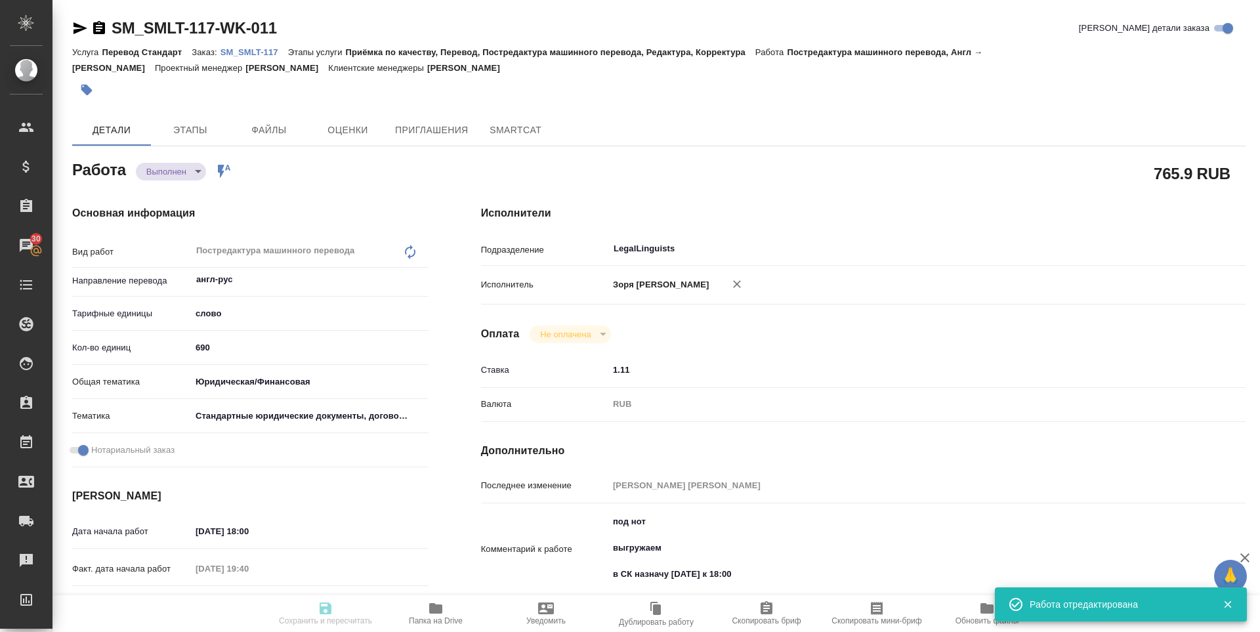
type textarea "x"
type textarea "/Clients/Samolet/Orders/SM_SMLT-117/Translated/SM_SMLT-117-WK-011"
type textarea "x"
type input "SM_SMLT-117"
type input "Перевод Стандарт"
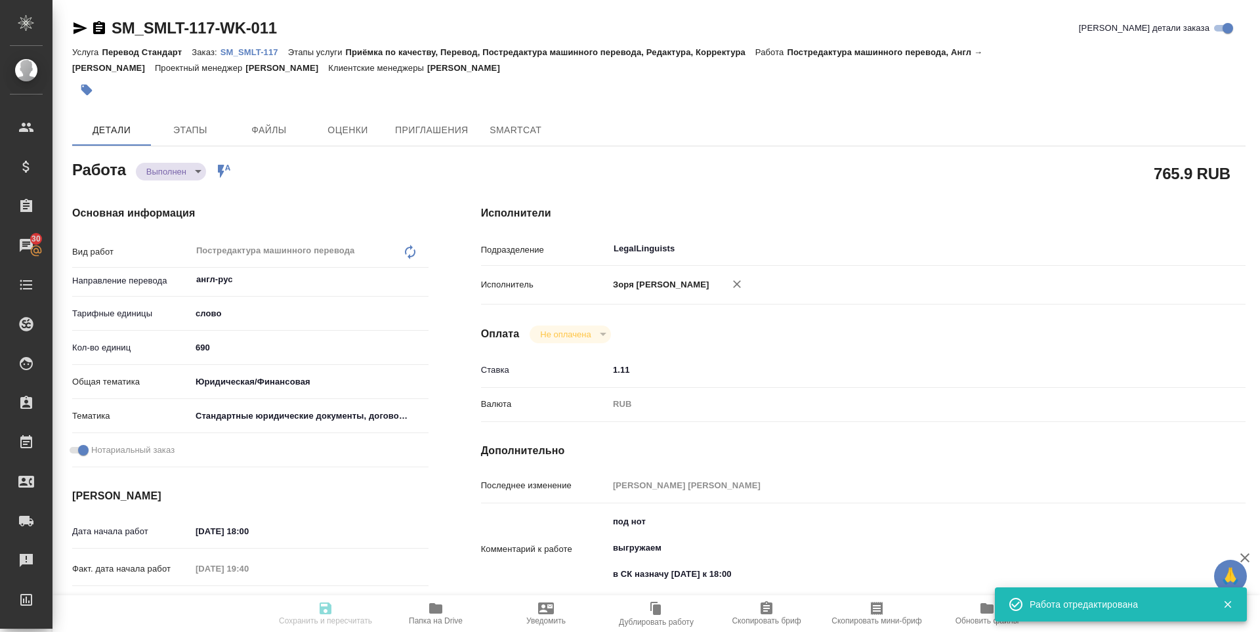
type input "Приёмка по качеству, Перевод, Постредактура машинного перевода, Редактура, Корр…"
type input "Шульгина Анна"
type input "Заборова Александра"
type input "/Clients/Samolet/Orders/SM_SMLT-117"
type textarea "x"
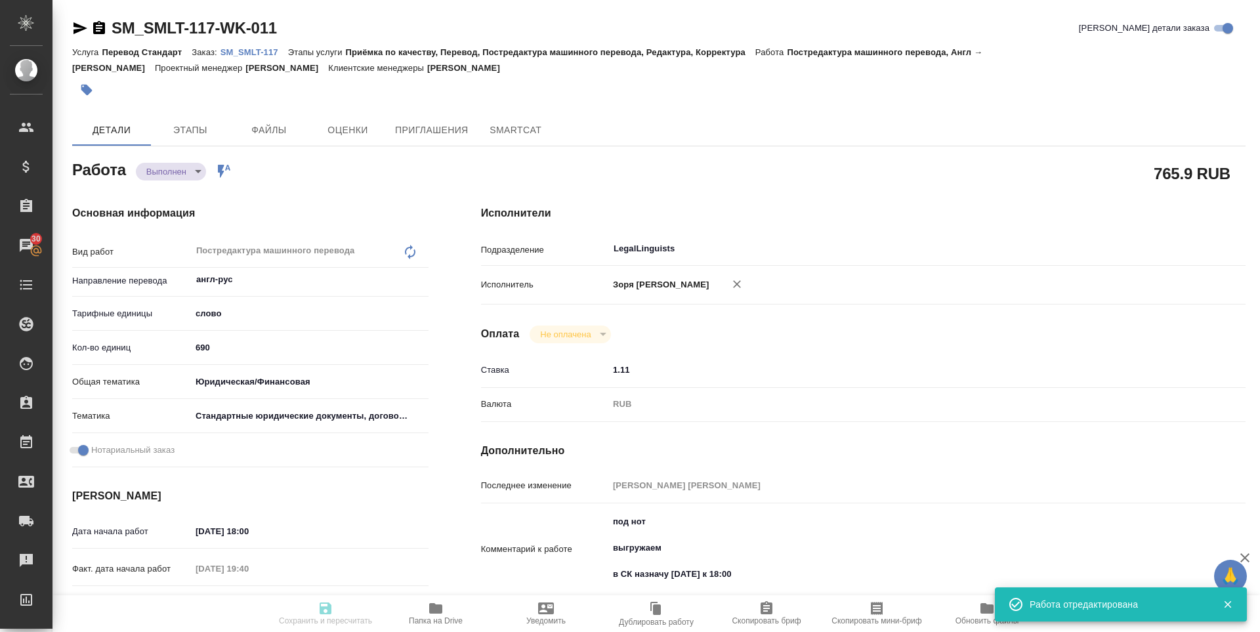
type textarea "срочный англ-ру сертификаты под нот"
type textarea "x"
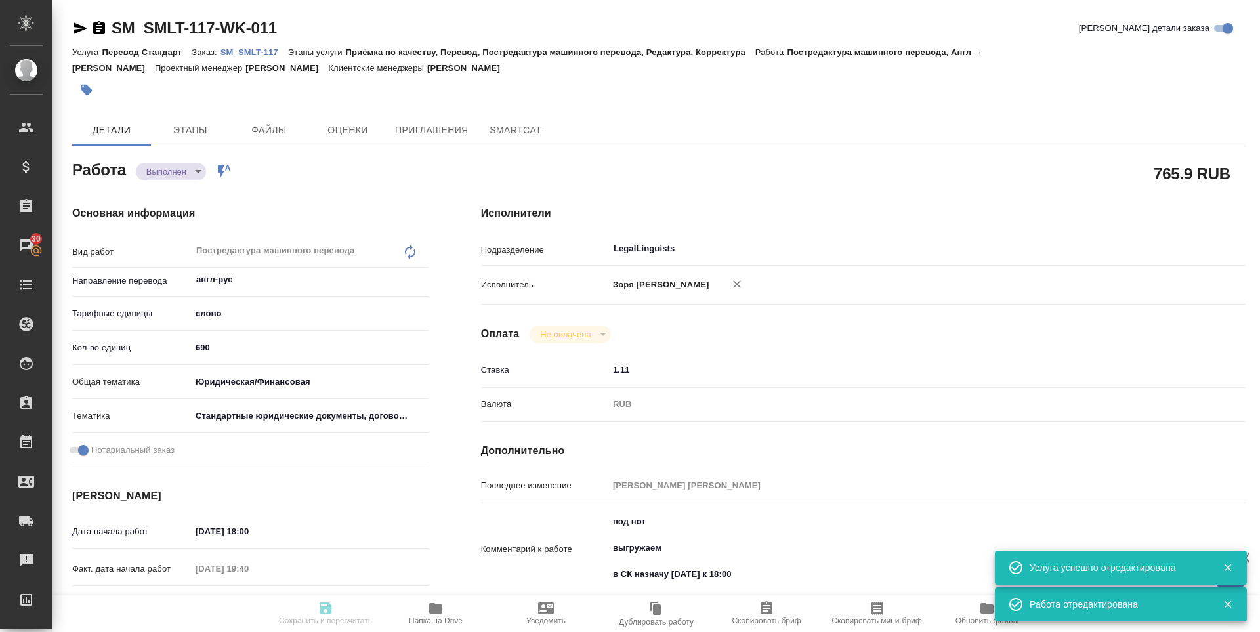
type textarea "x"
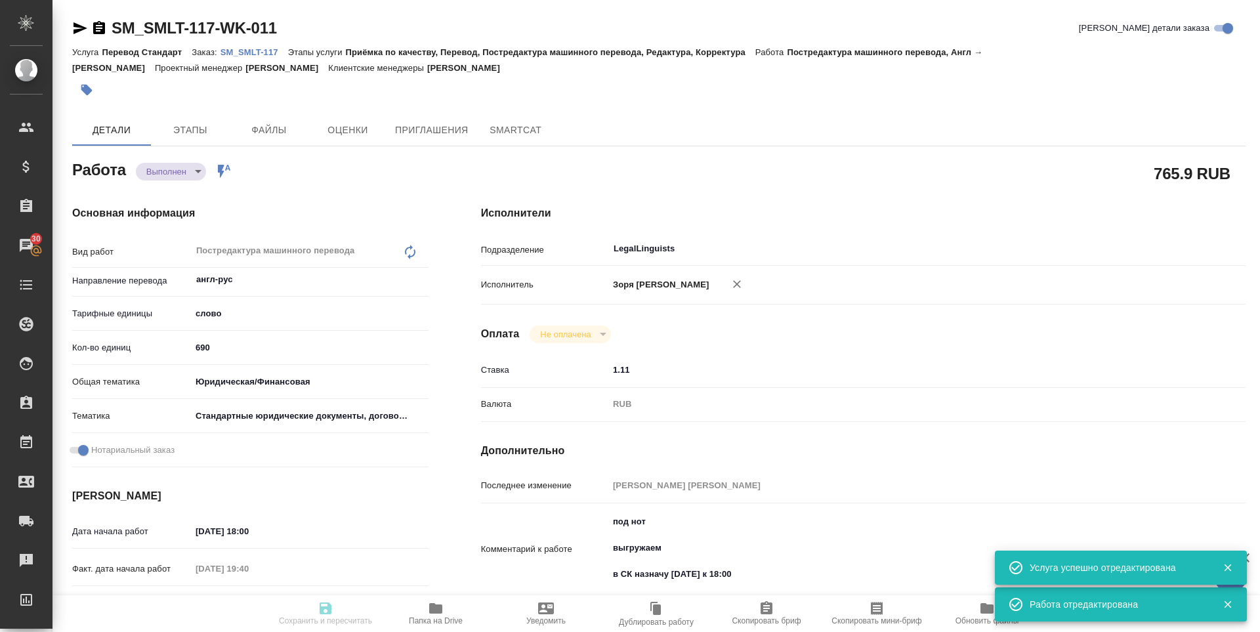
type textarea "x"
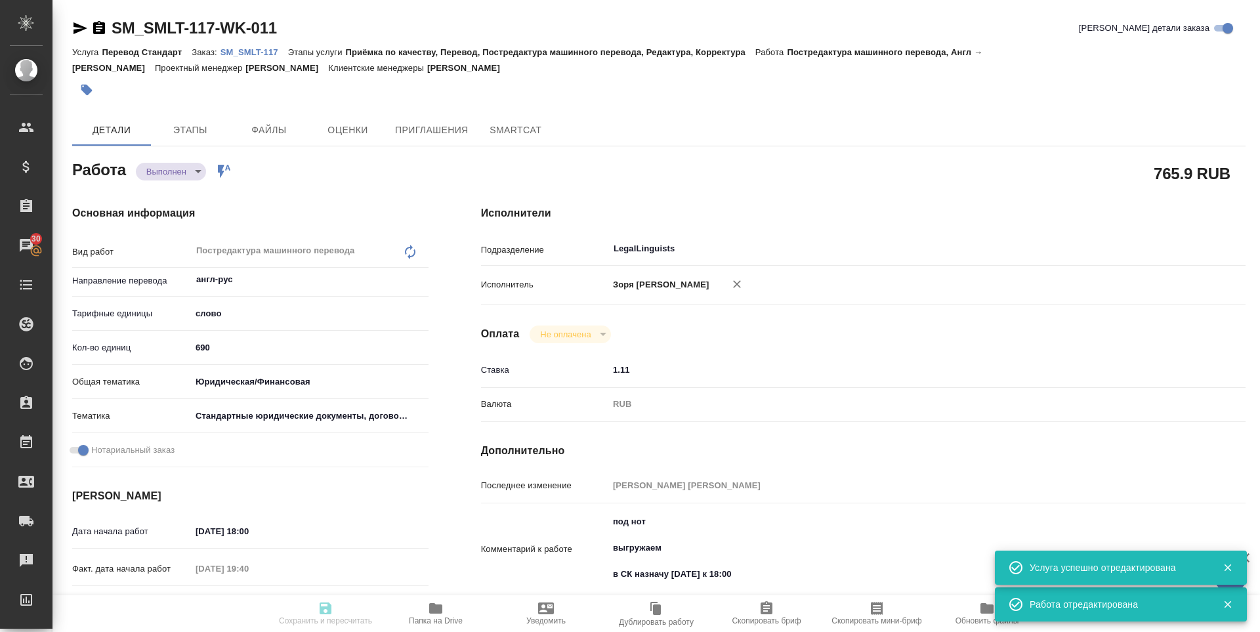
type textarea "x"
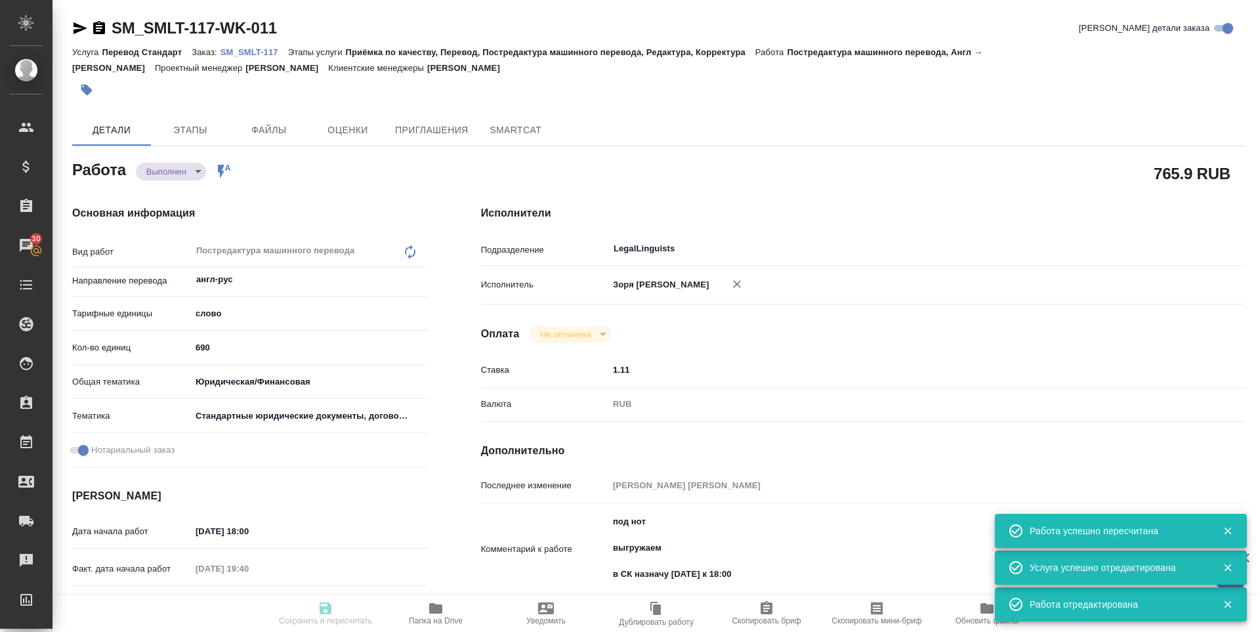
type input "completed"
type textarea "Постредактура машинного перевода"
type textarea "x"
type input "англ-рус"
type input "5a8b1489cc6b4906c91bfd90"
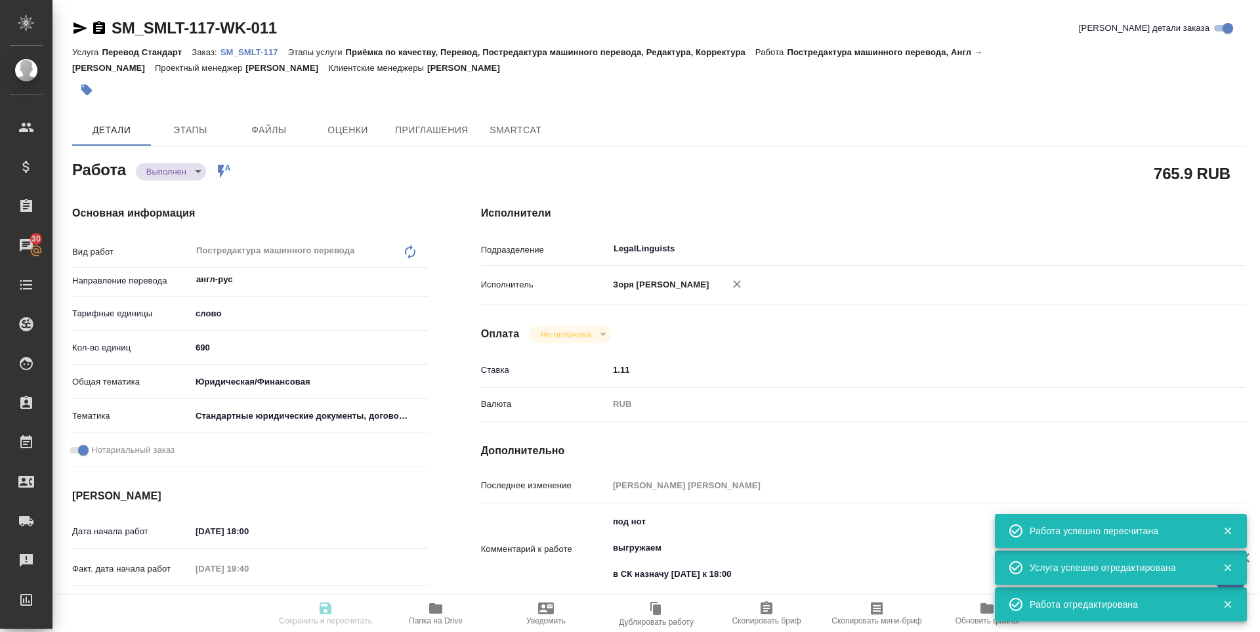
type input "408.2"
type input "yr-fn"
type input "5f647205b73bc97568ca66bf"
checkbox input "true"
type input "15.08.2025 18:00"
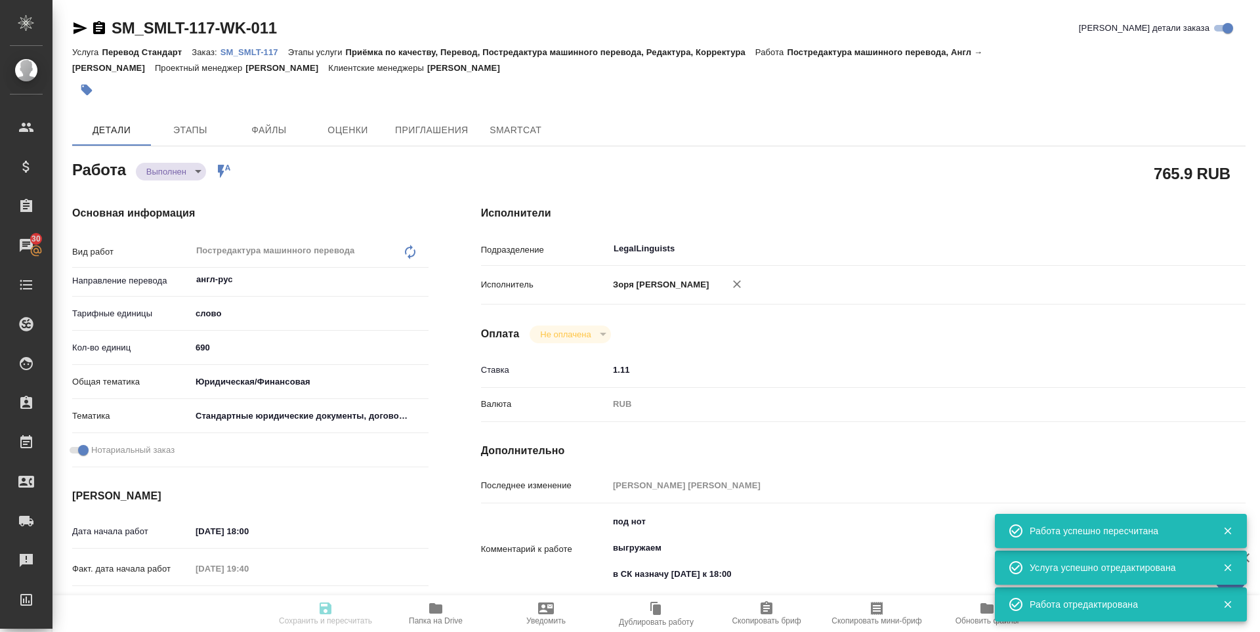
type input "15.08.2025 19:40"
type input "18.08.2025 12:00"
type input "18.08.2025 08:56"
type input "18.08.2025 12:00"
type input "LegalLinguists"
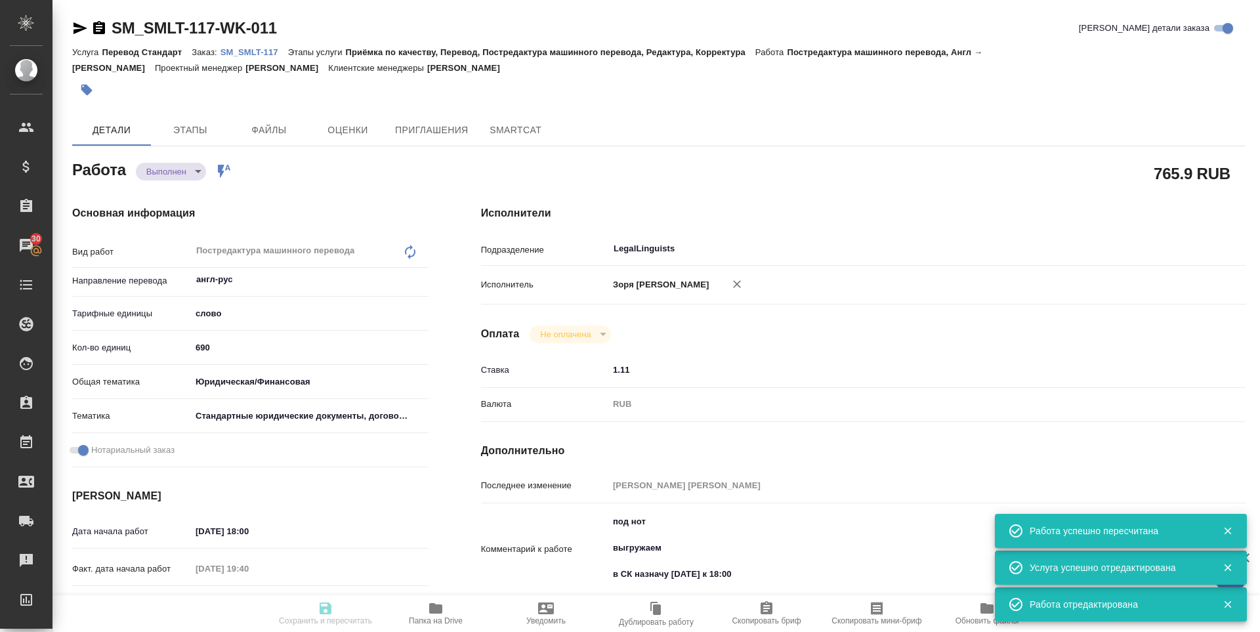
type input "notPayed"
type input "1.11"
type input "RUB"
type input "Зоря Татьяна"
type textarea "под нот выгружаем в СК назначу сегодня к 18:00"
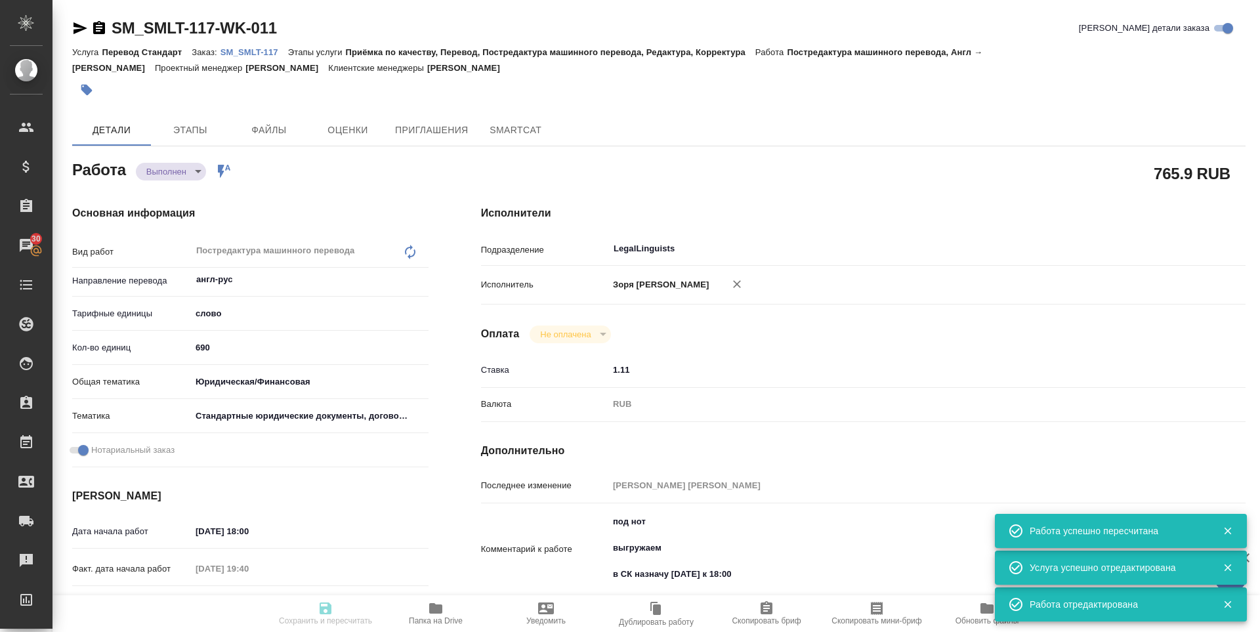
type textarea "x"
type textarea "/Clients/Samolet/Orders/SM_SMLT-117/Translated/SM_SMLT-117-WK-011"
type textarea "x"
type input "SM_SMLT-117"
type input "Перевод Стандарт"
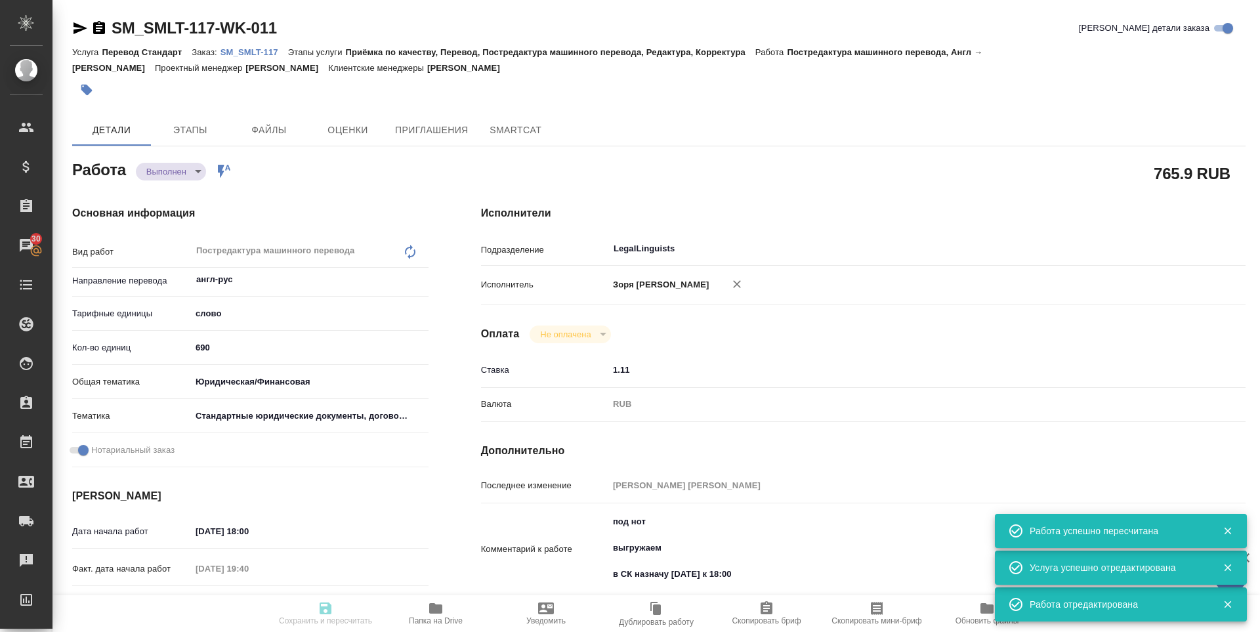
type input "Приёмка по качеству, Перевод, Постредактура машинного перевода, Редактура, Корр…"
type input "Шульгина Анна"
type input "Заборова Александра"
type input "/Clients/Samolet/Orders/SM_SMLT-117"
type textarea "x"
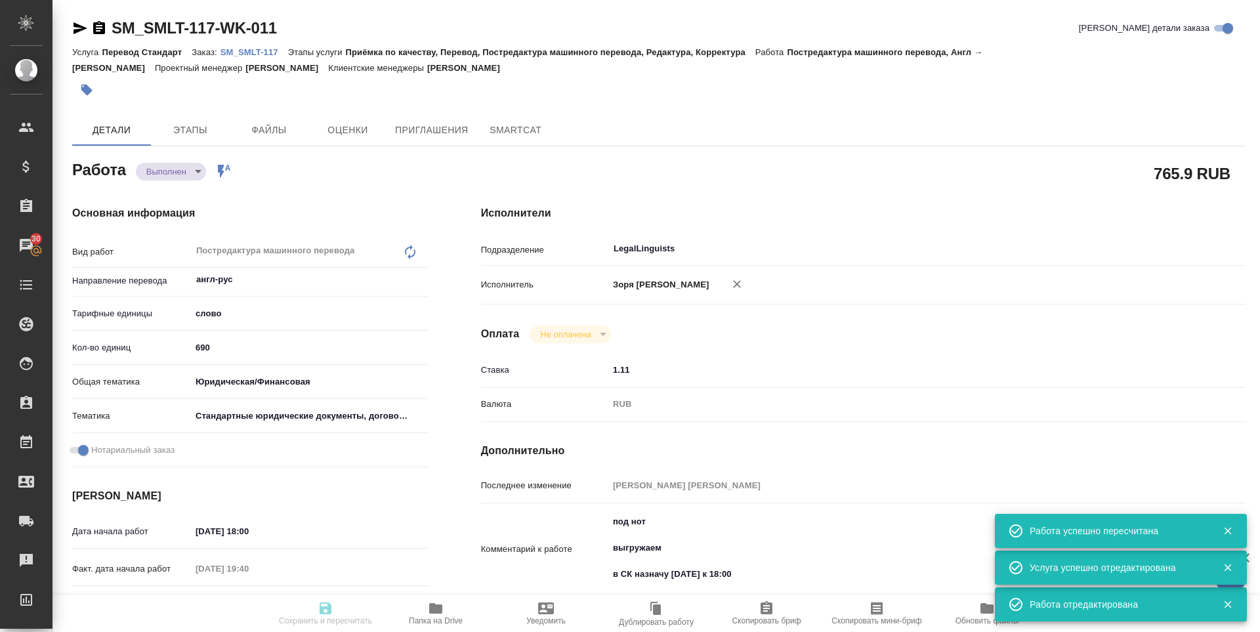
type textarea "срочный англ-ру сертификаты под нот"
type textarea "x"
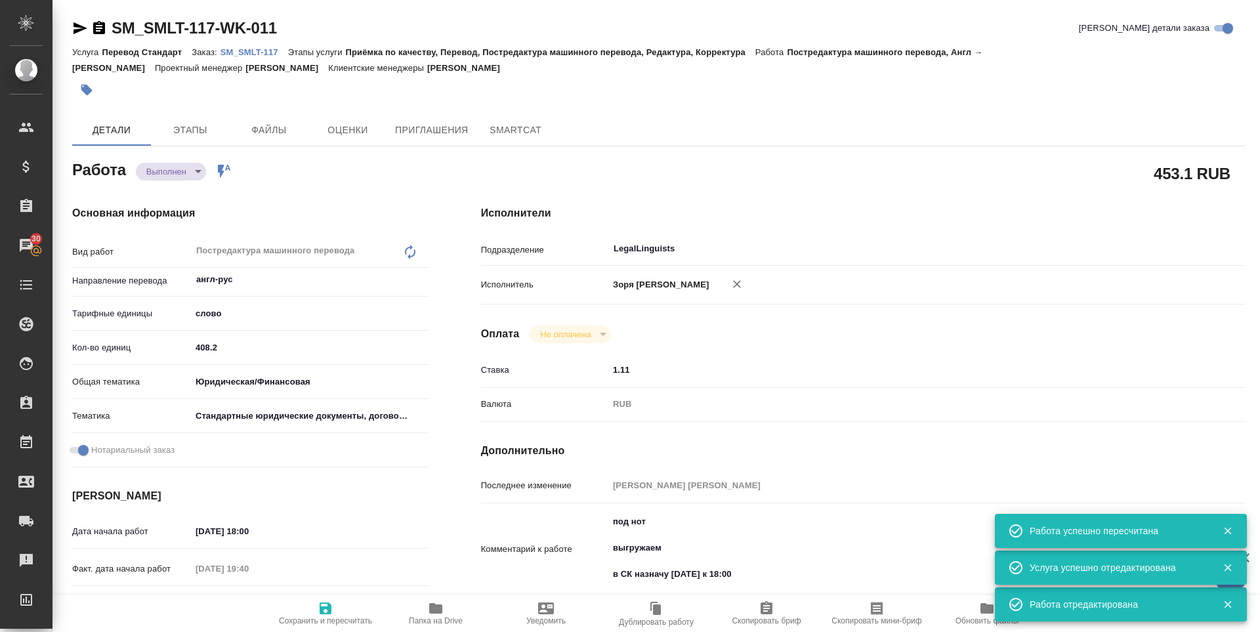
type textarea "x"
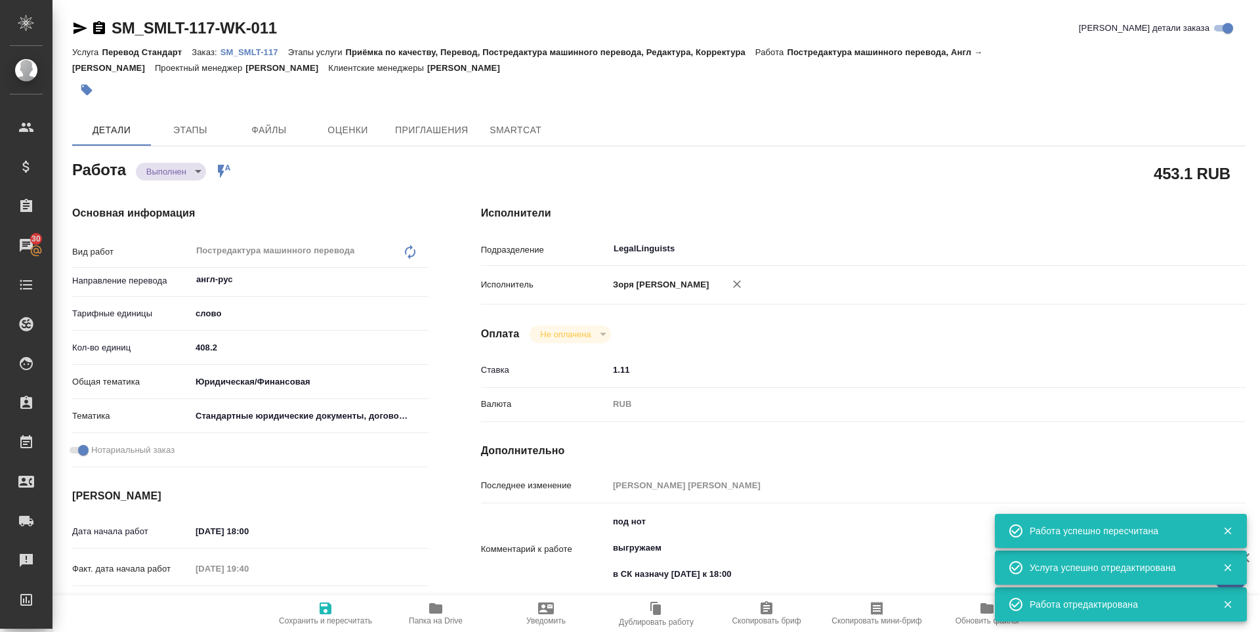
type textarea "x"
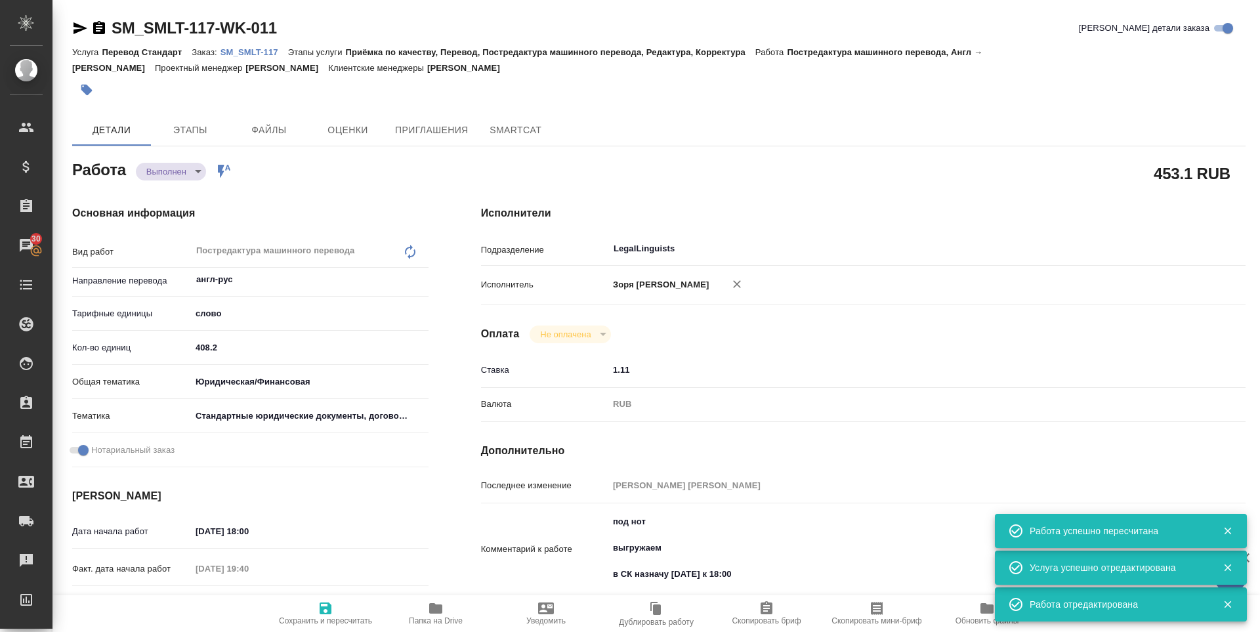
type textarea "x"
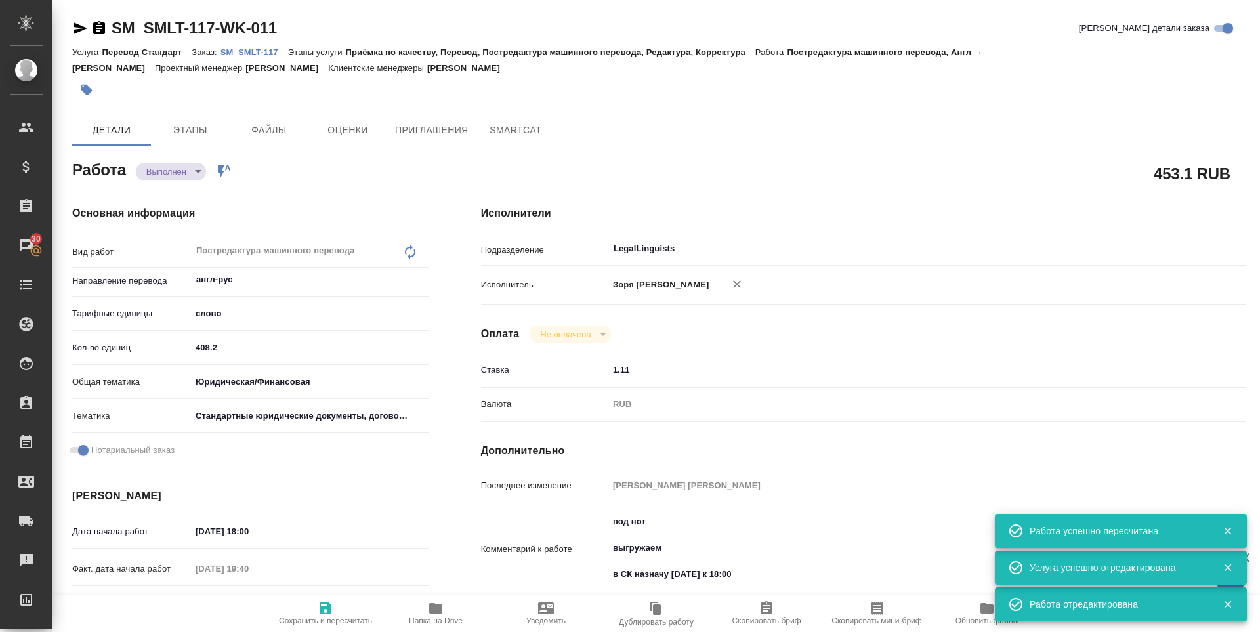
type textarea "x"
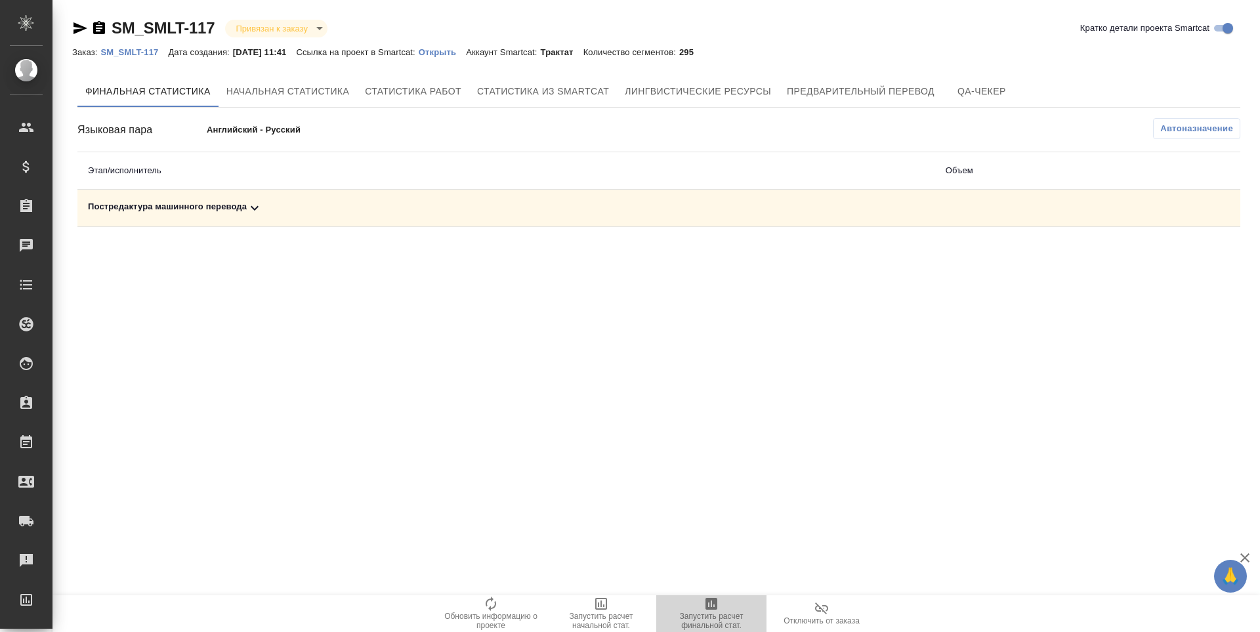
click at [725, 627] on span "Запустить расчет финальной стат." at bounding box center [711, 621] width 95 height 18
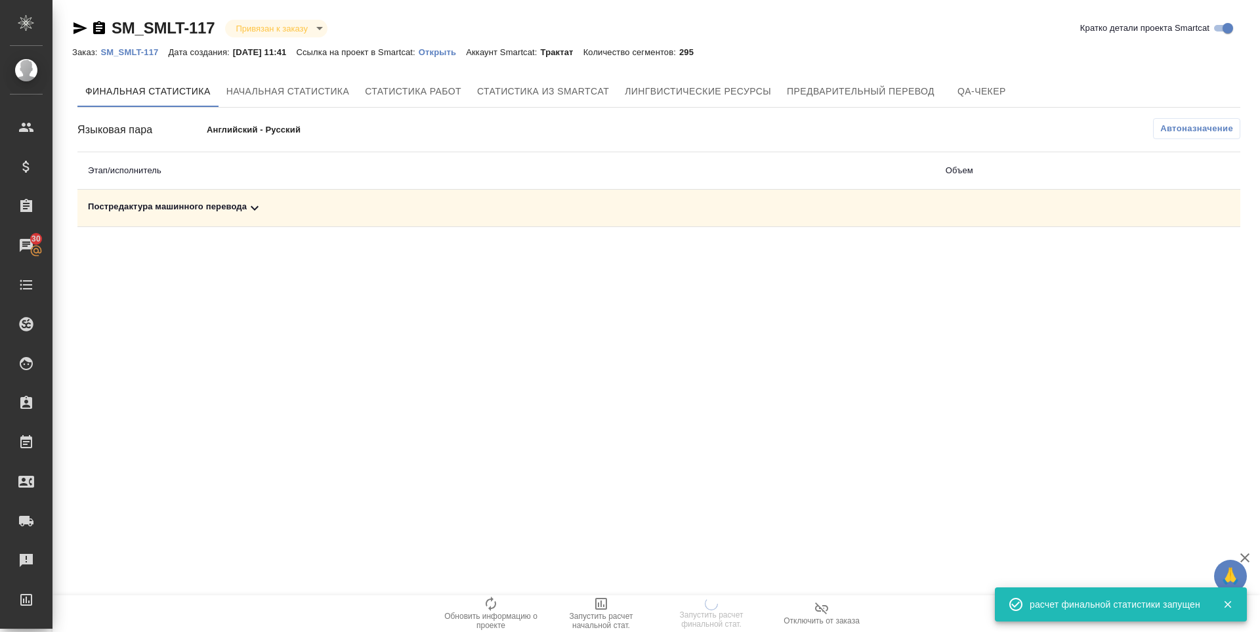
click at [230, 211] on div "Постредактура машинного перевода" at bounding box center [506, 208] width 837 height 16
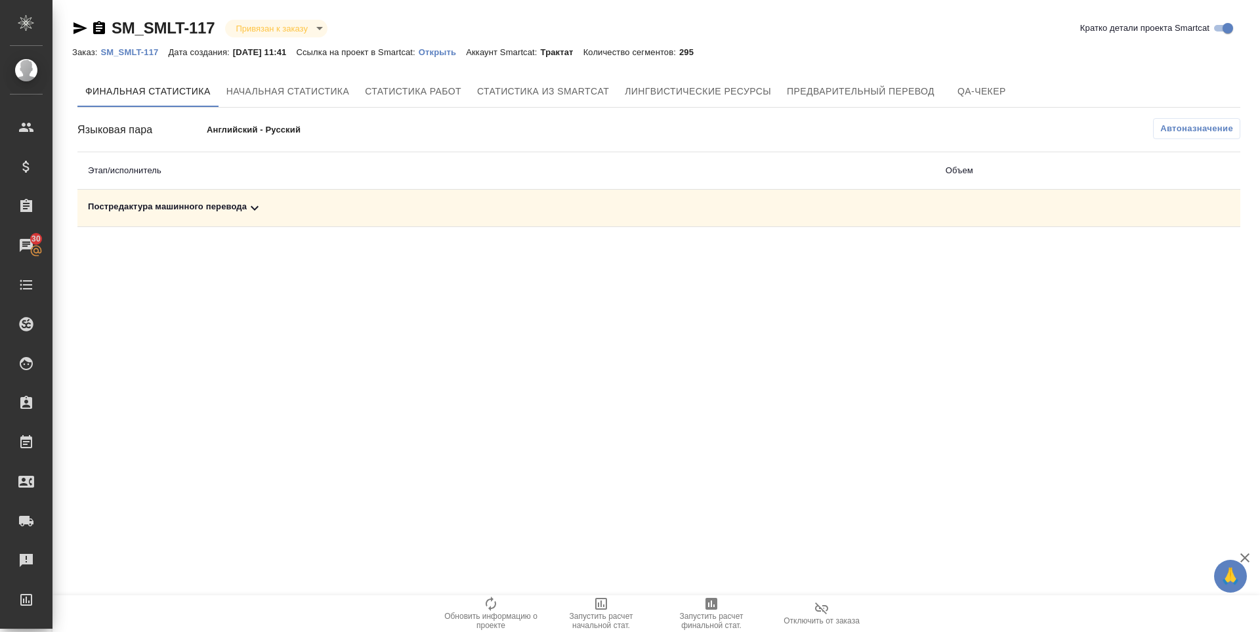
click at [110, 295] on div ".cls-1 fill:#fff; AWATERA [PERSON_NAME] Спецификации Заказы 30 Чаты Todo Проект…" at bounding box center [630, 316] width 1260 height 632
click at [208, 208] on div "Постредактура машинного перевода" at bounding box center [506, 208] width 837 height 16
click at [1183, 263] on button "button" at bounding box center [1183, 254] width 32 height 32
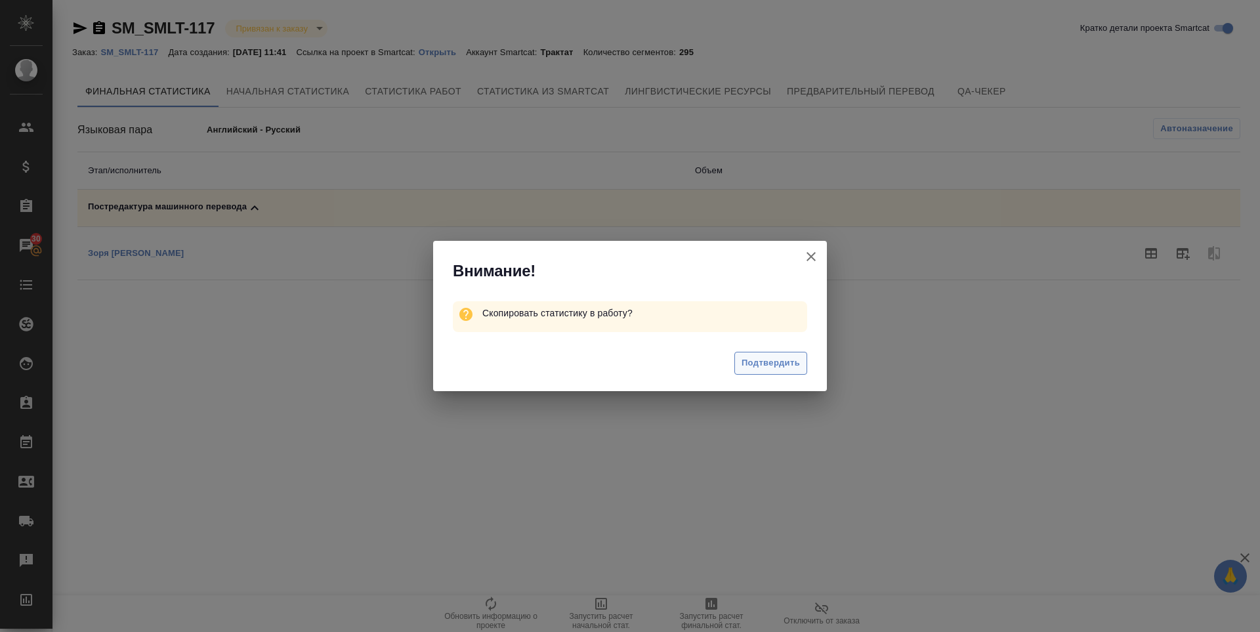
click at [791, 360] on span "Подтвердить" at bounding box center [771, 363] width 58 height 15
